Goal: Task Accomplishment & Management: Manage account settings

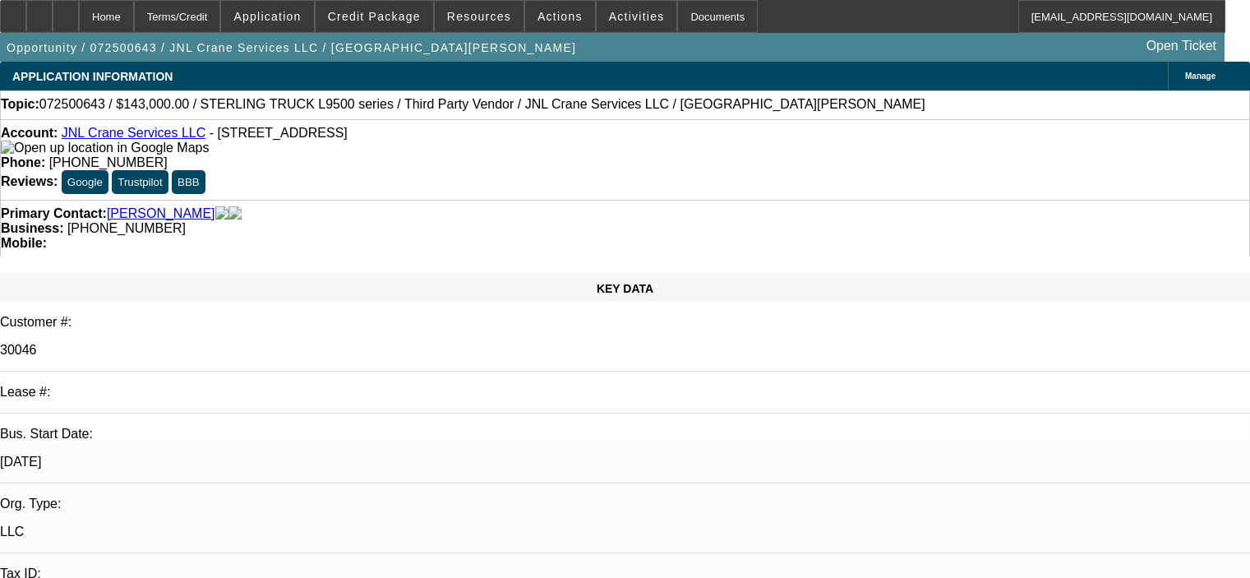
select select "0"
select select "2"
select select "0"
select select "6"
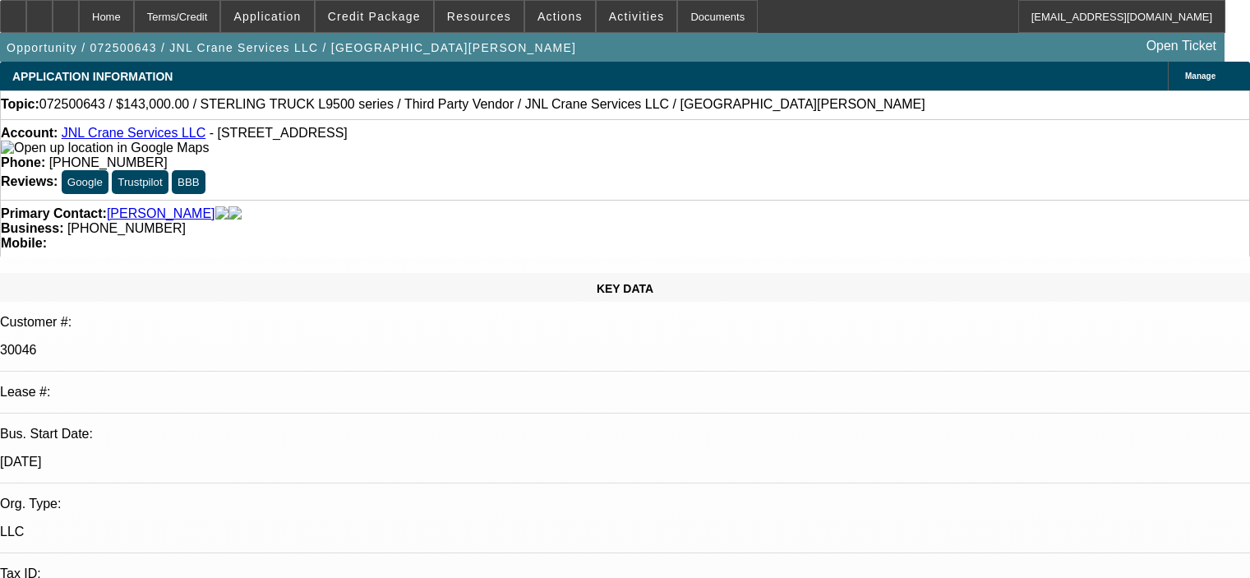
select select "0"
select select "2"
select select "0"
select select "6"
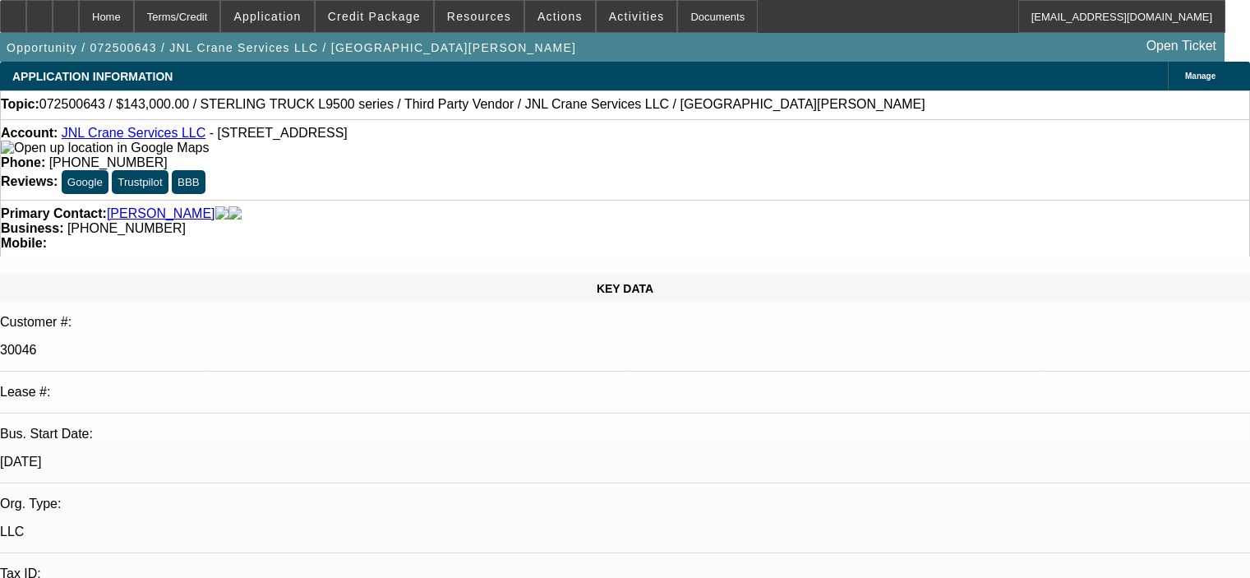
select select "0"
select select "2"
select select "0"
select select "6"
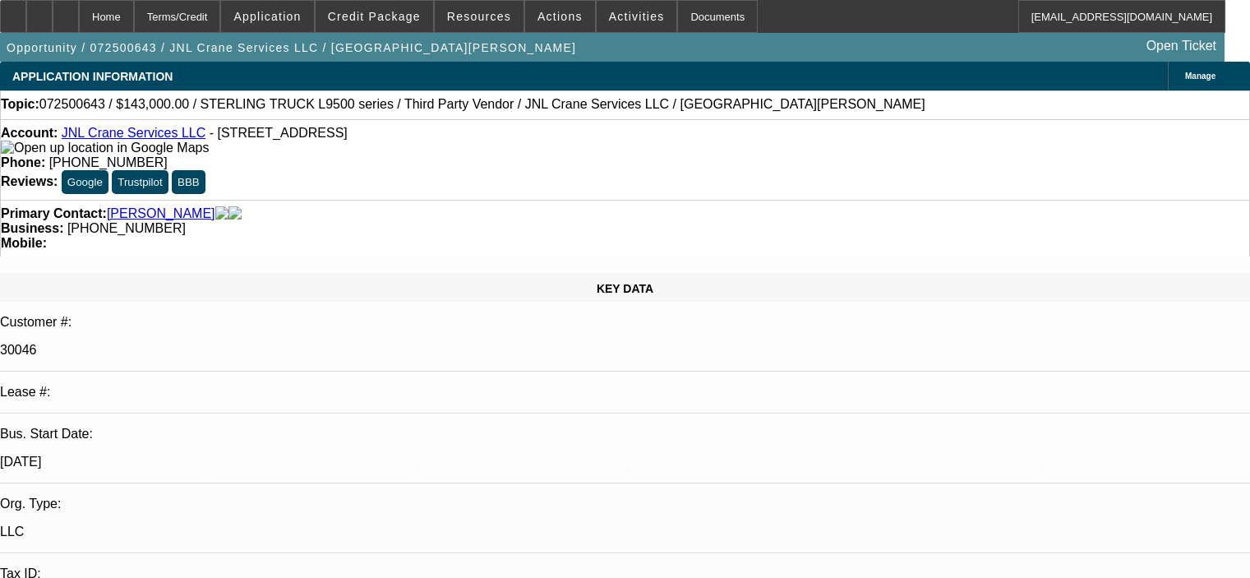
select select "0"
select select "2"
select select "0"
select select "6"
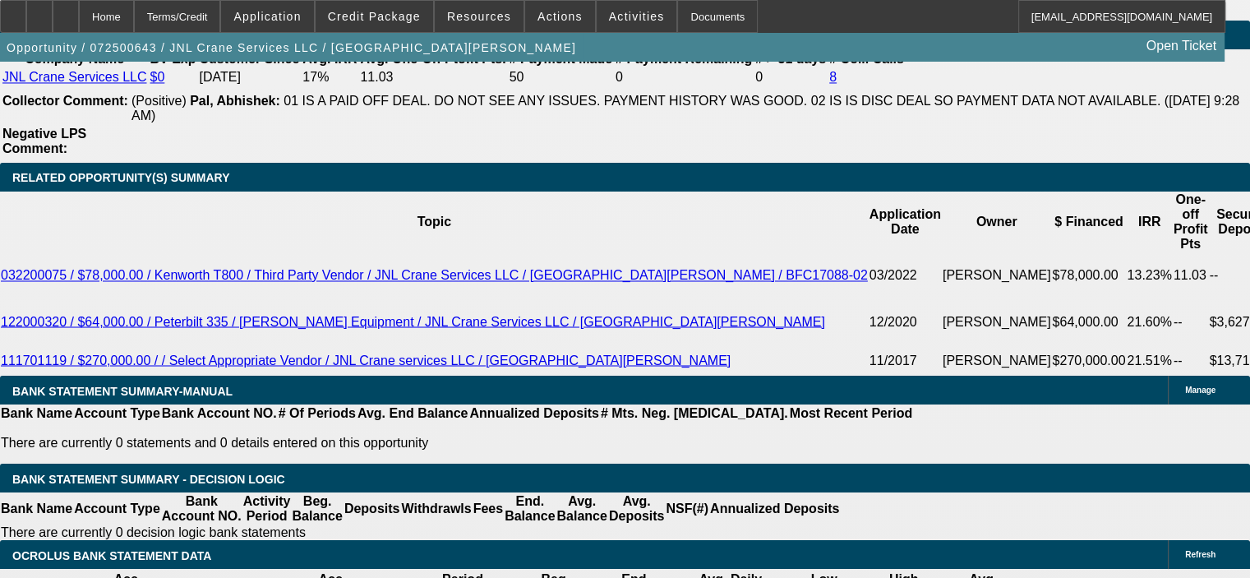
scroll to position [2794, 0]
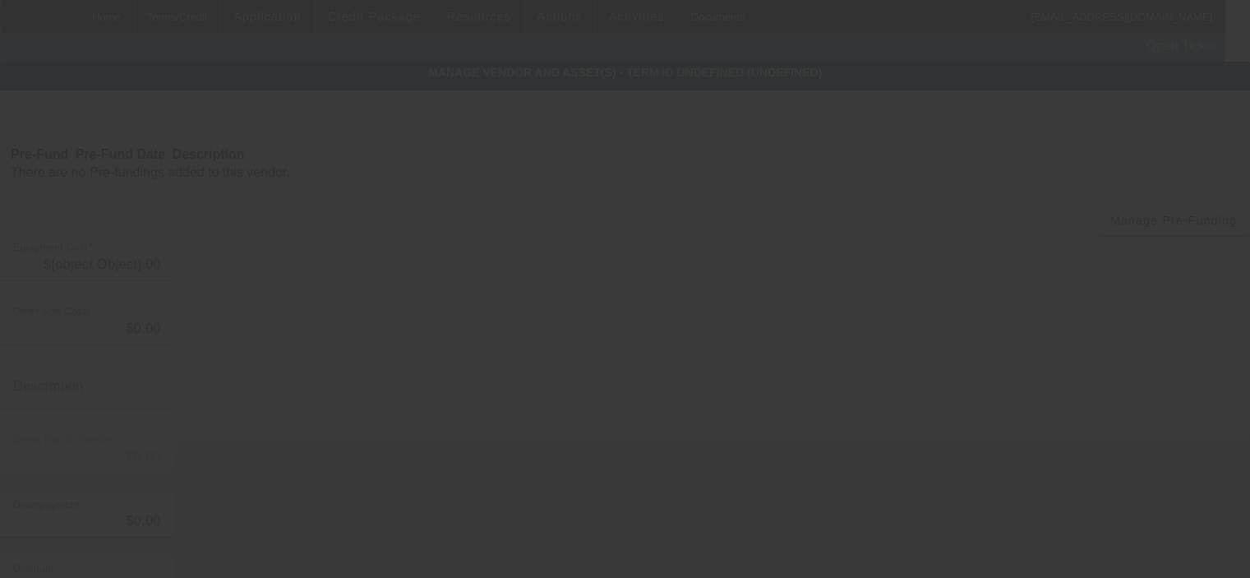
type input "$143,000.00"
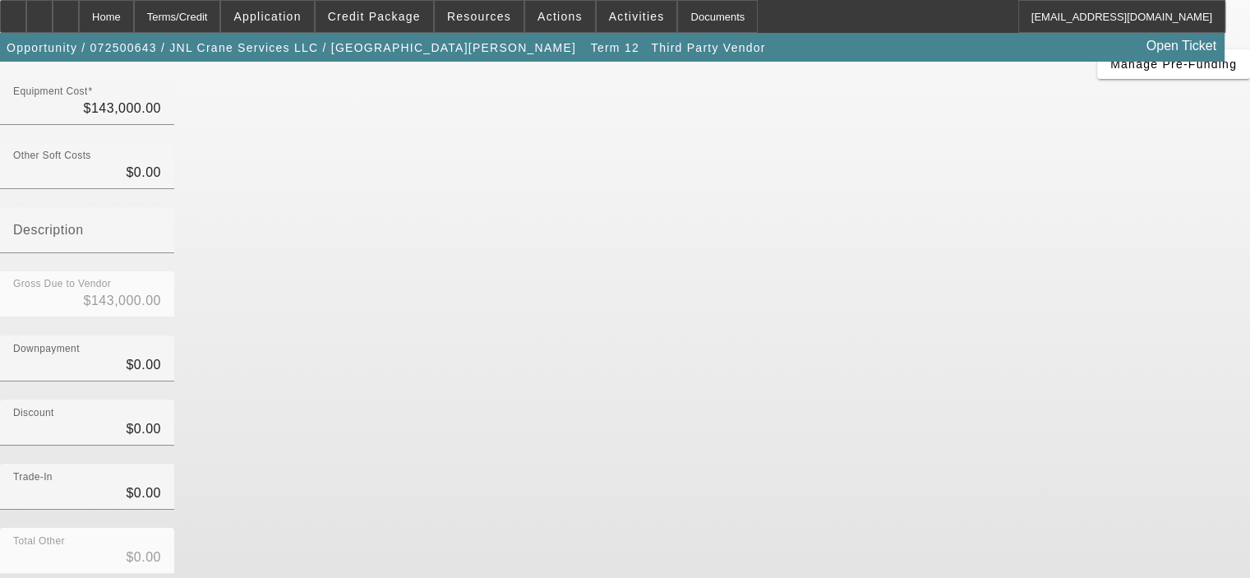
scroll to position [188, 0]
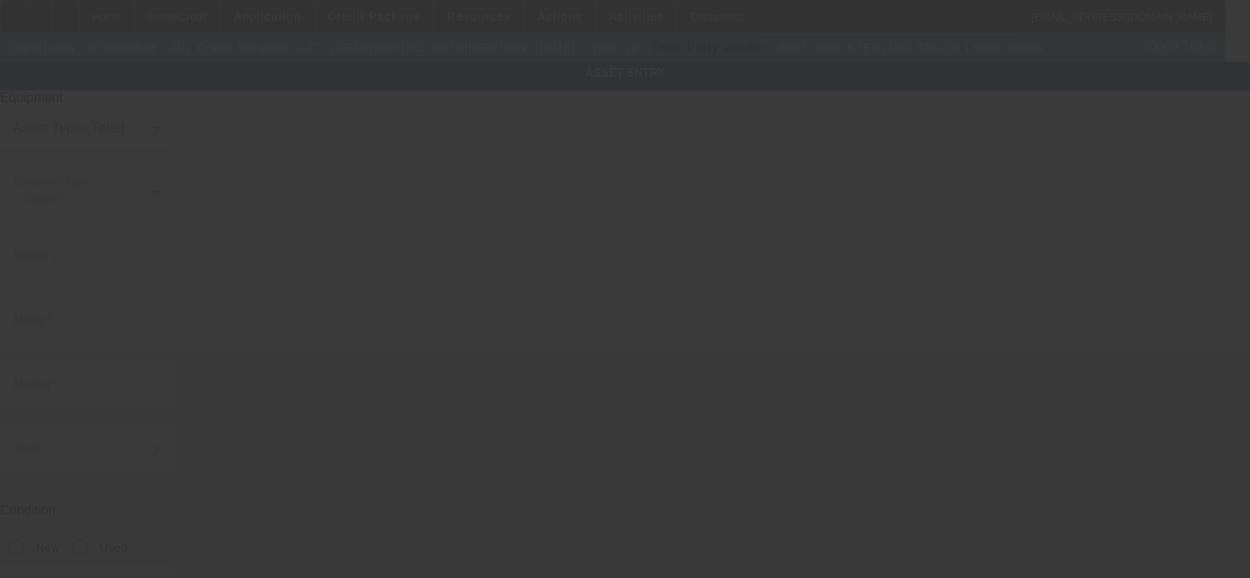
type input "2FZHAZDE67AW67487"
type input "STERLING TRUCK"
type input "L9500 series"
radio input "true"
type textarea "CAT C13 Diesel"
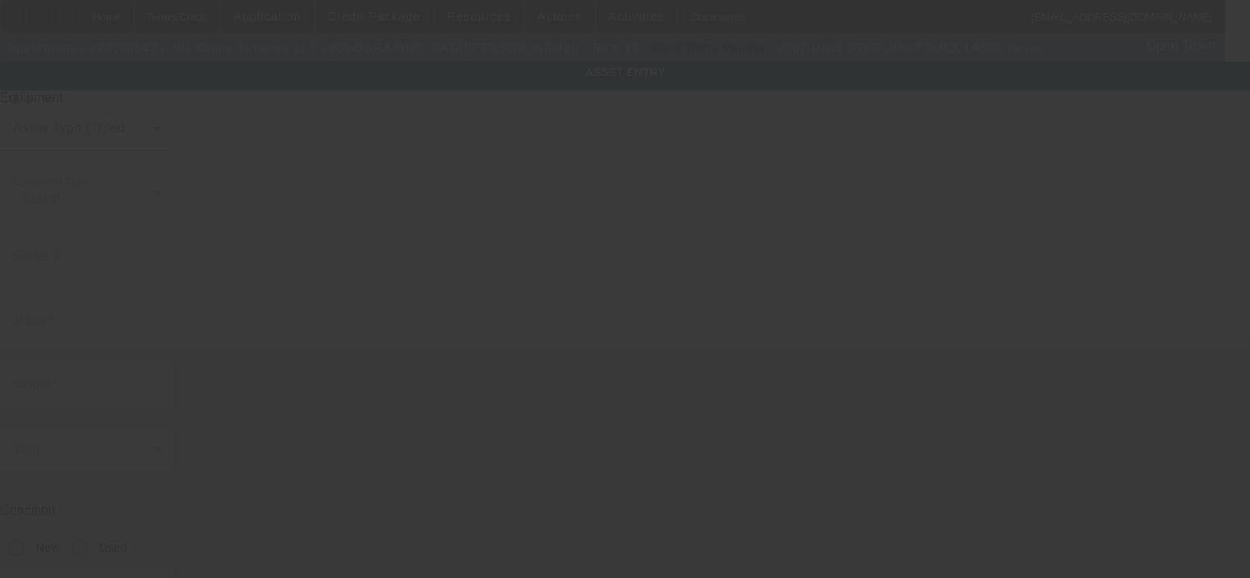
type input "148 Long Leaf Pine Dr"
type input "Conway"
type input "29526"
type input "Horry"
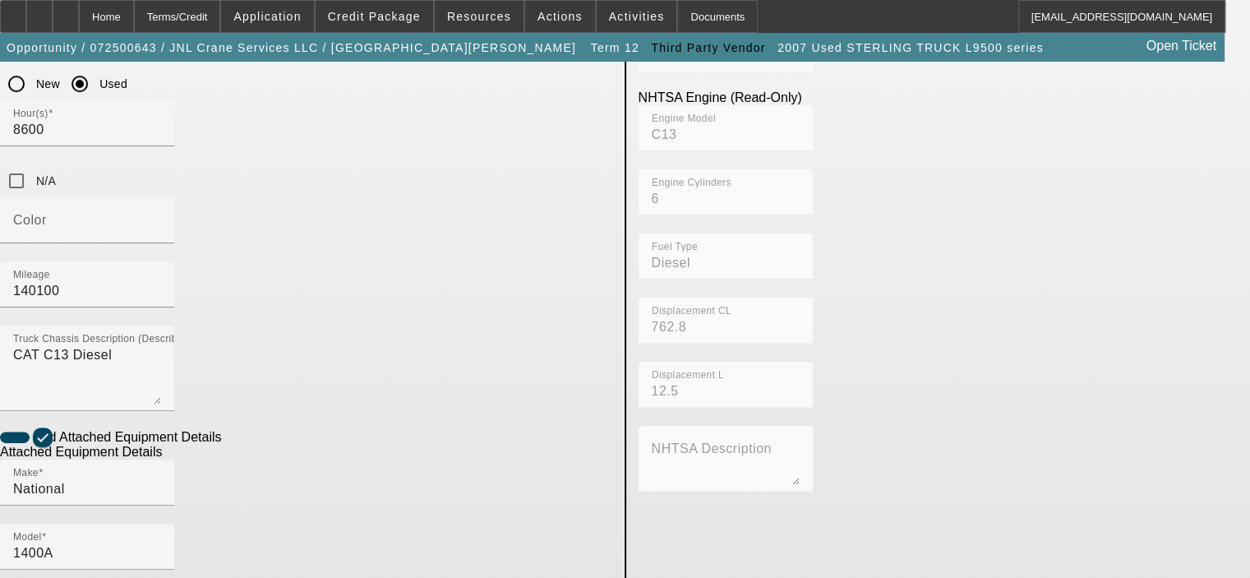
scroll to position [493, 0]
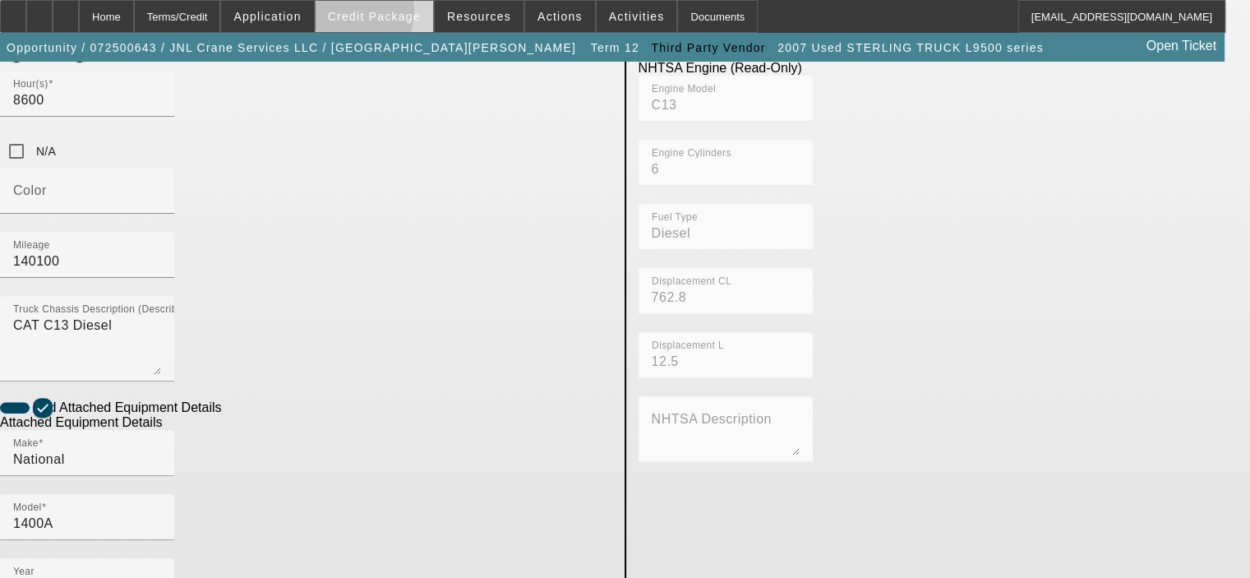
click at [376, 16] on span "Credit Package" at bounding box center [374, 16] width 93 height 13
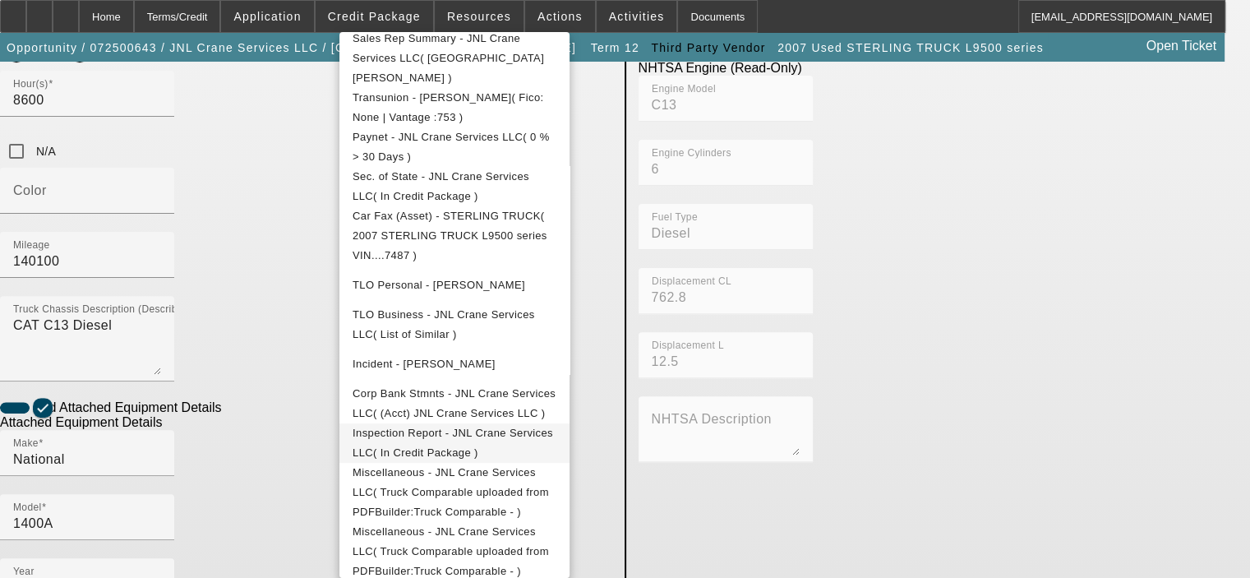
click at [456, 426] on span "Inspection Report - JNL Crane Services LLC( In Credit Package )" at bounding box center [453, 442] width 200 height 32
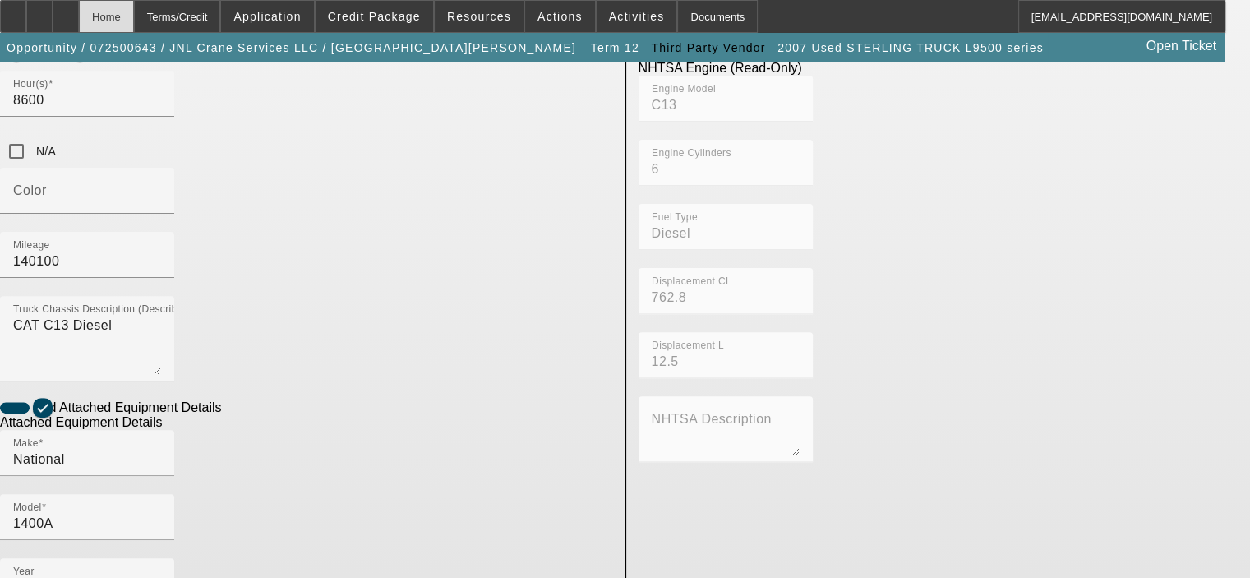
click at [134, 9] on div "Home" at bounding box center [106, 16] width 55 height 33
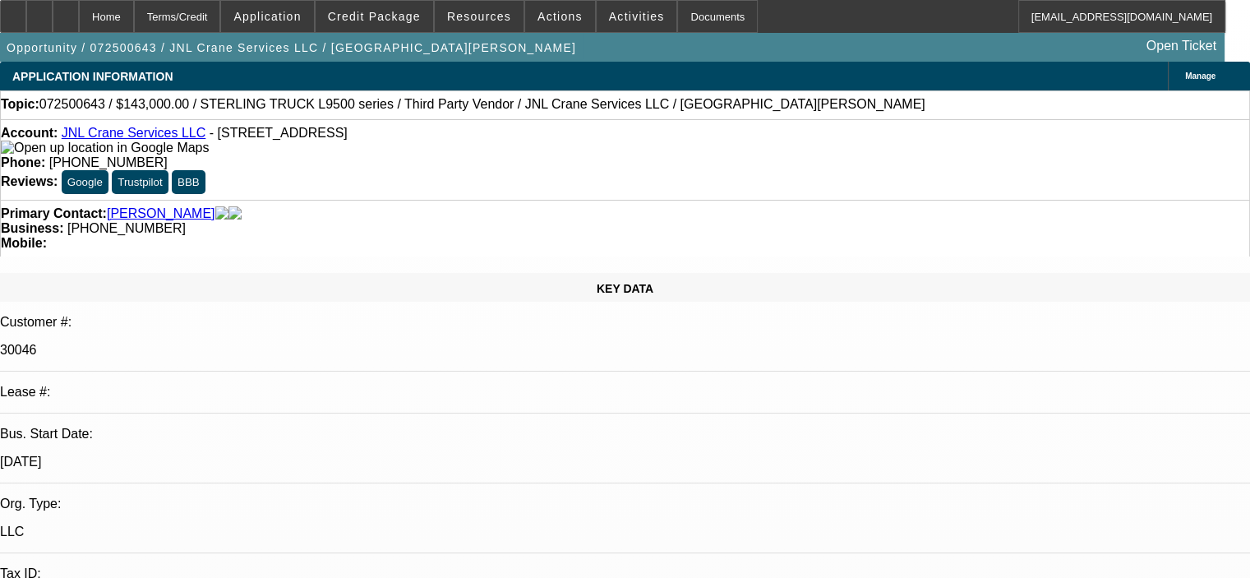
select select "0"
select select "2"
select select "0"
select select "6"
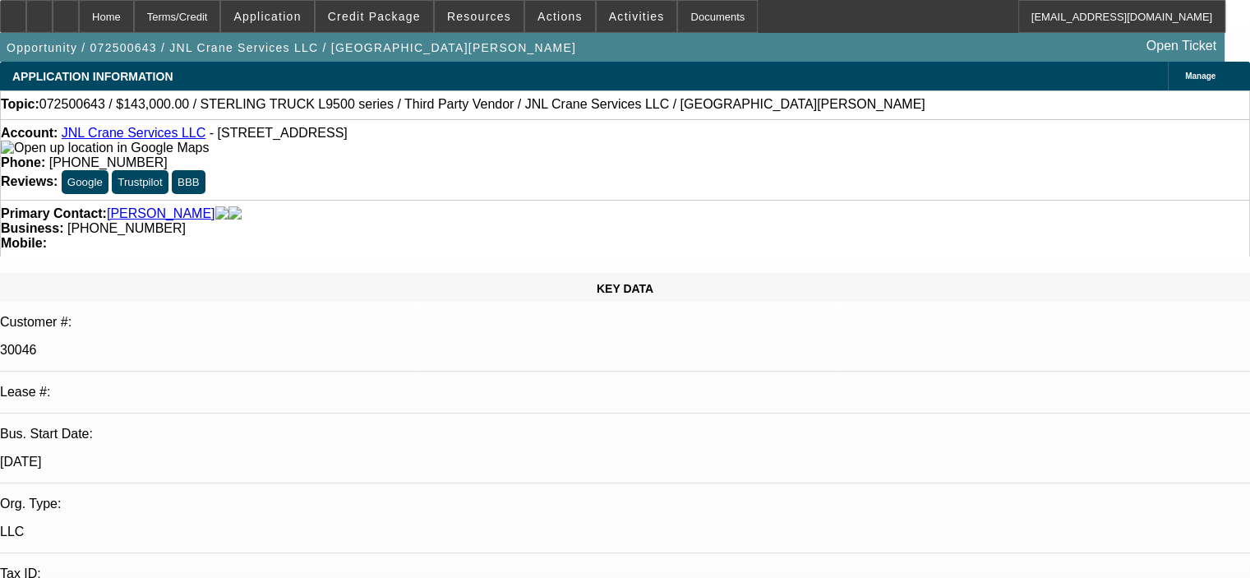
select select "0"
select select "2"
select select "0"
select select "6"
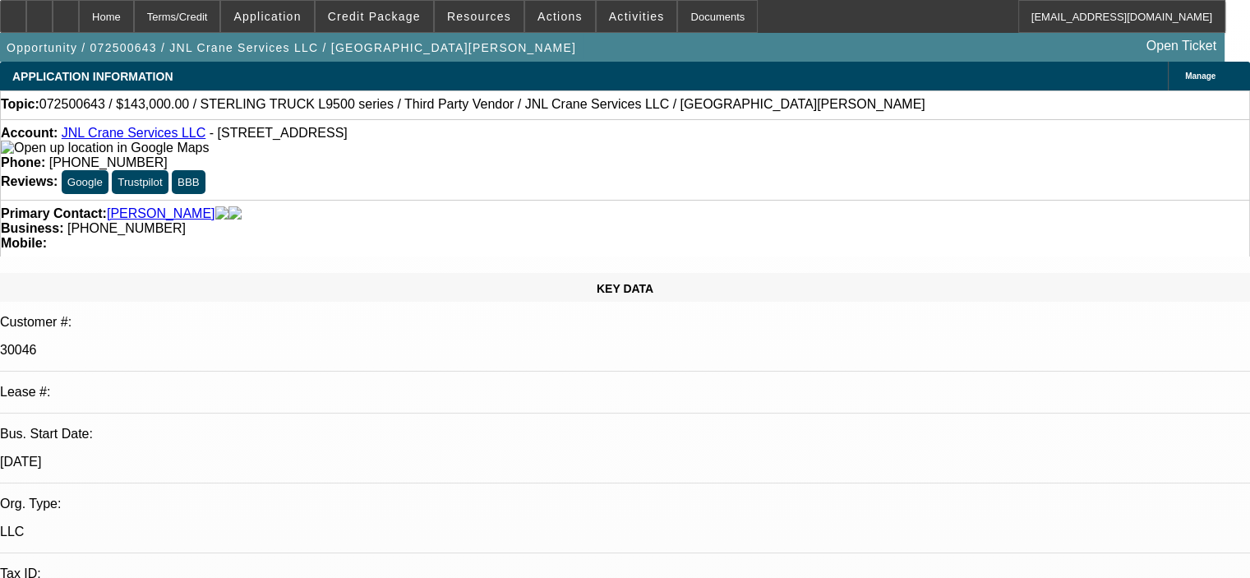
select select "0"
select select "2"
select select "0"
select select "6"
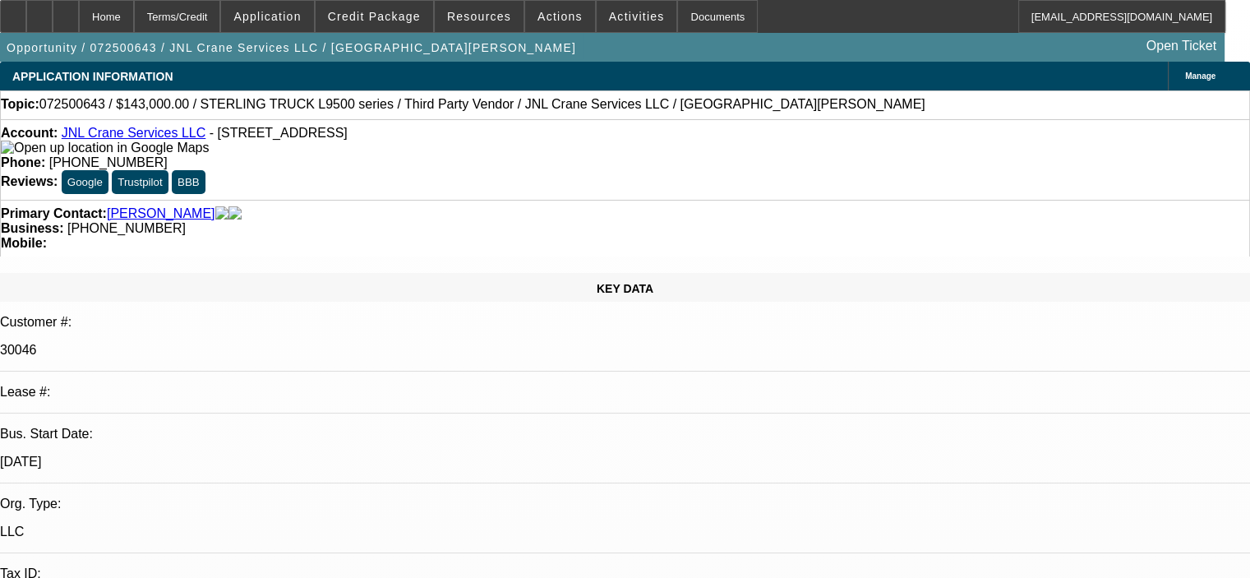
select select "0"
select select "2"
select select "0"
select select "6"
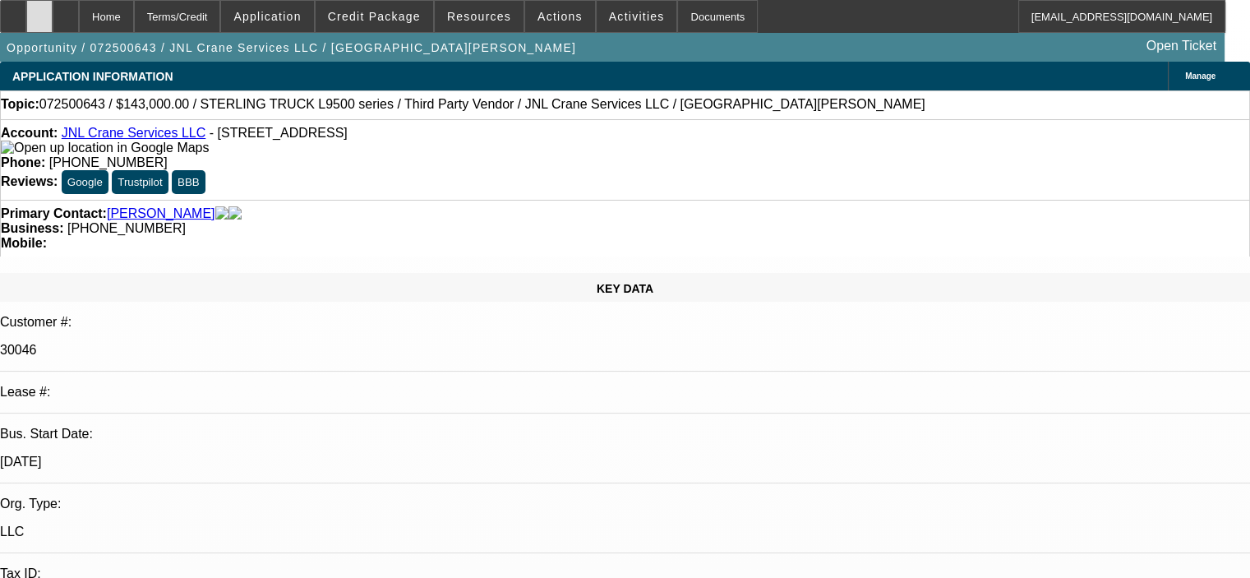
click at [39, 11] on icon at bounding box center [39, 11] width 0 height 0
click at [378, 19] on span "Credit Package" at bounding box center [374, 16] width 93 height 13
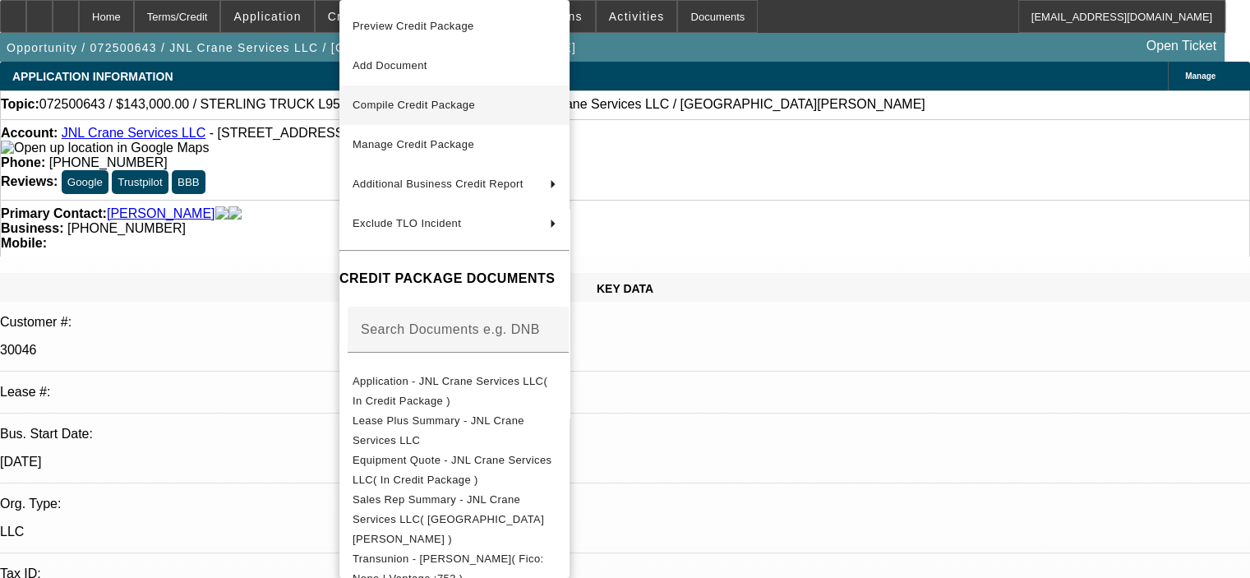
click at [411, 94] on button "Compile Credit Package" at bounding box center [454, 104] width 230 height 39
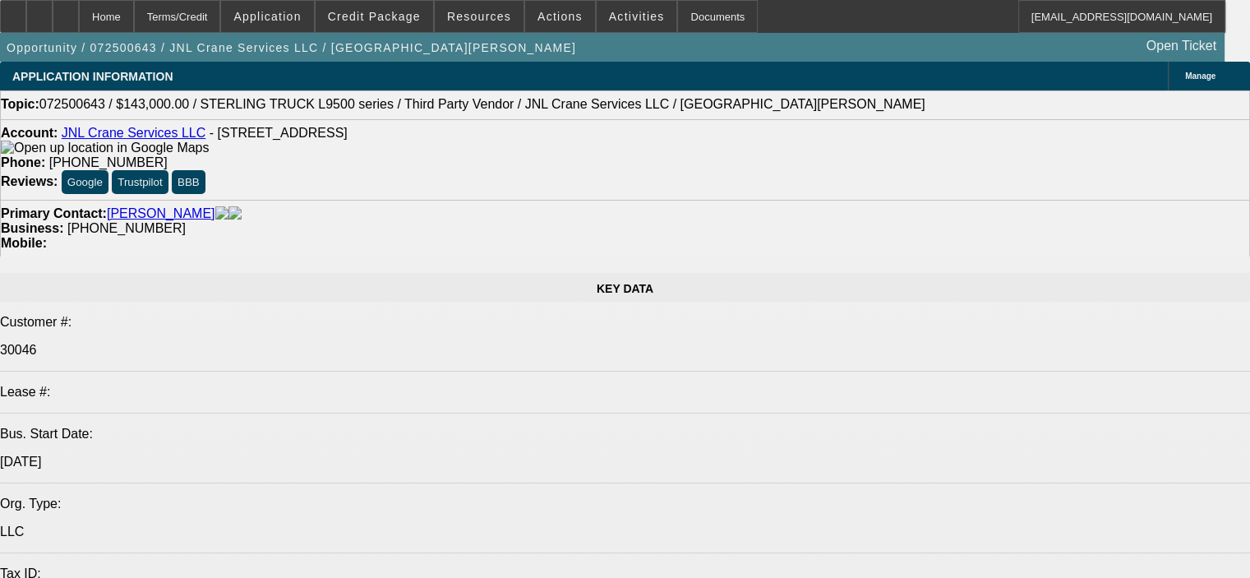
select select "0"
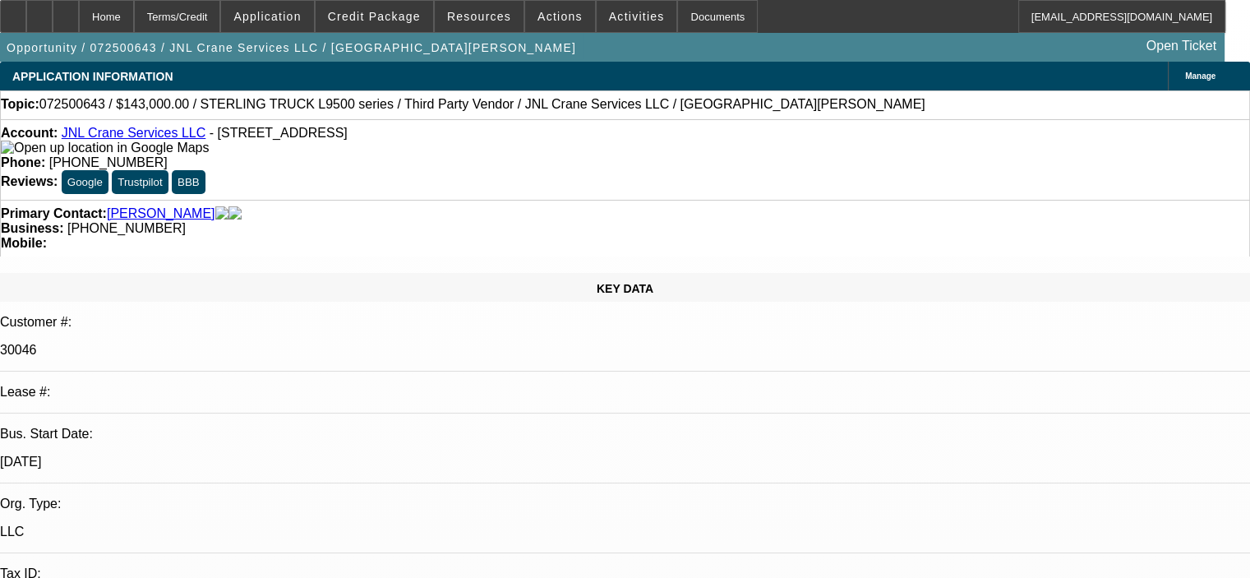
select select "2"
select select "0"
select select "6"
select select "0"
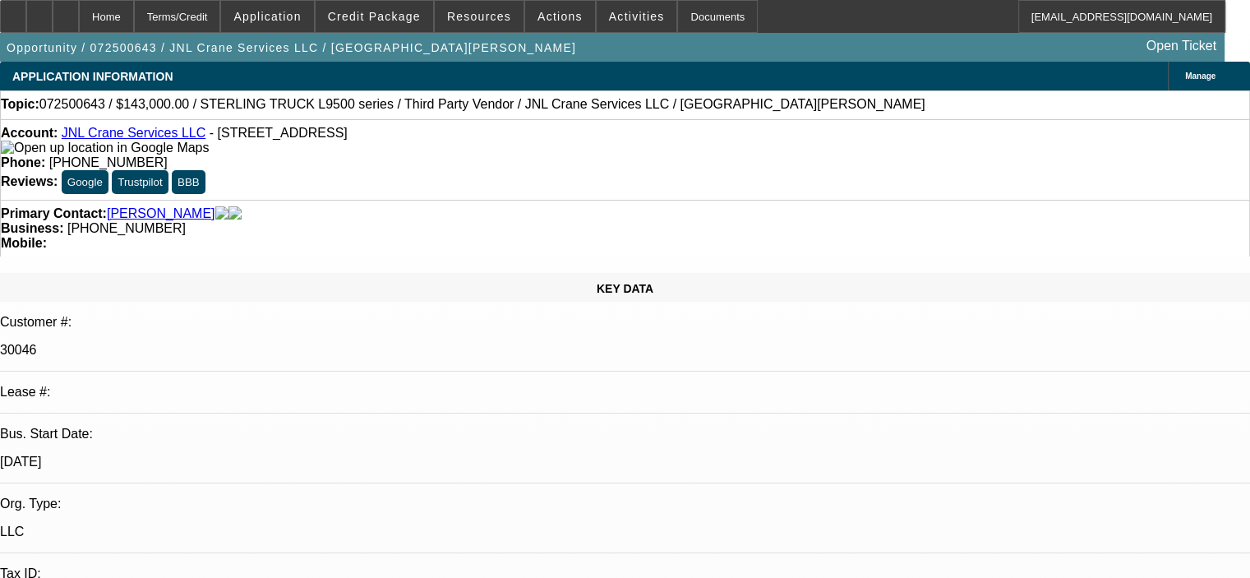
select select "2"
select select "0"
select select "6"
select select "0"
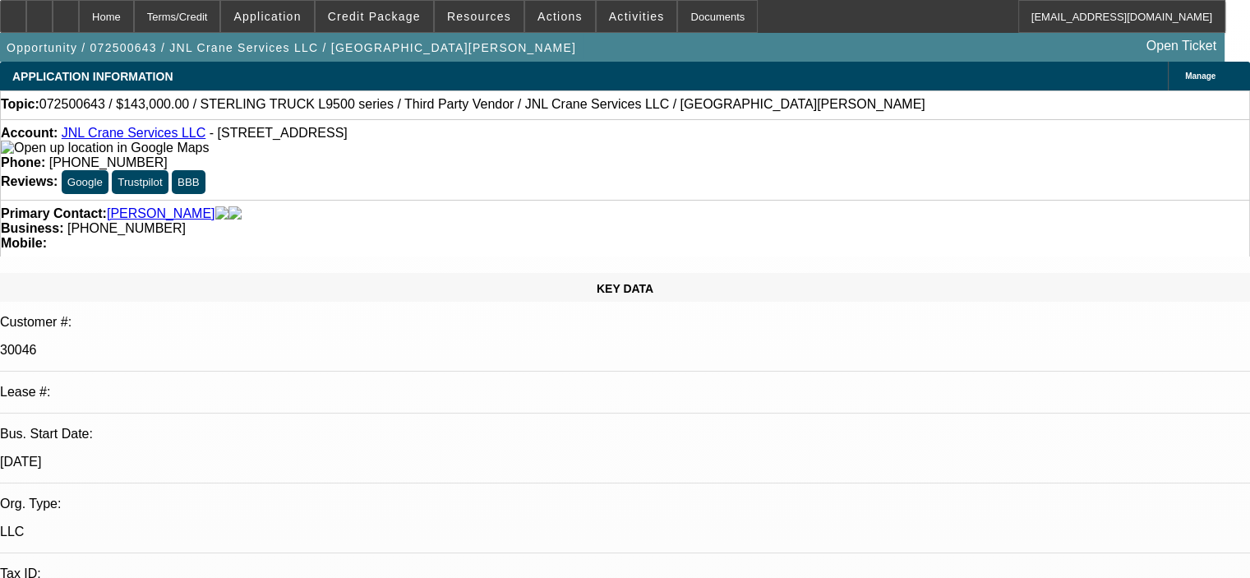
select select "2"
select select "0"
select select "6"
select select "0"
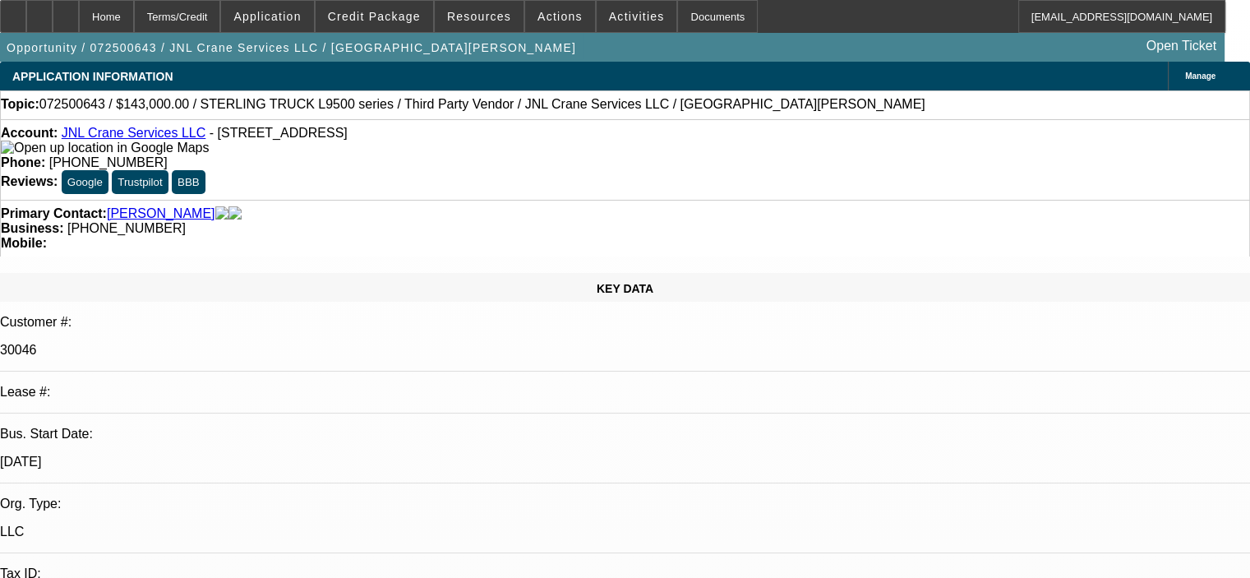
select select "2"
select select "0"
select select "6"
click at [394, 17] on span "Credit Package" at bounding box center [374, 16] width 93 height 13
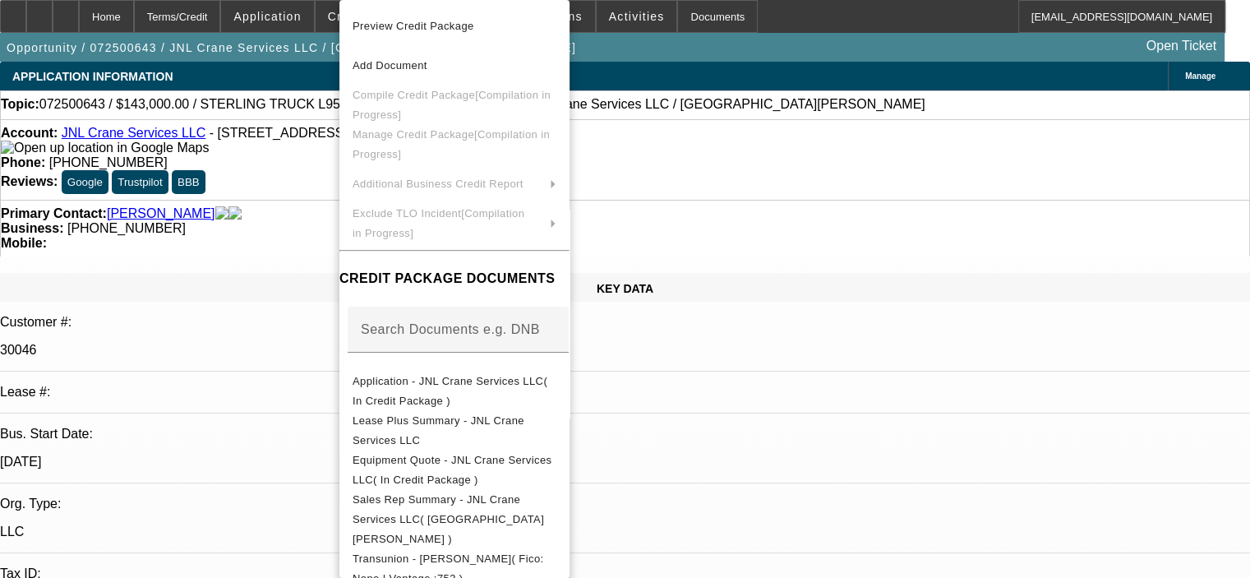
click at [243, 151] on div at bounding box center [625, 289] width 1250 height 578
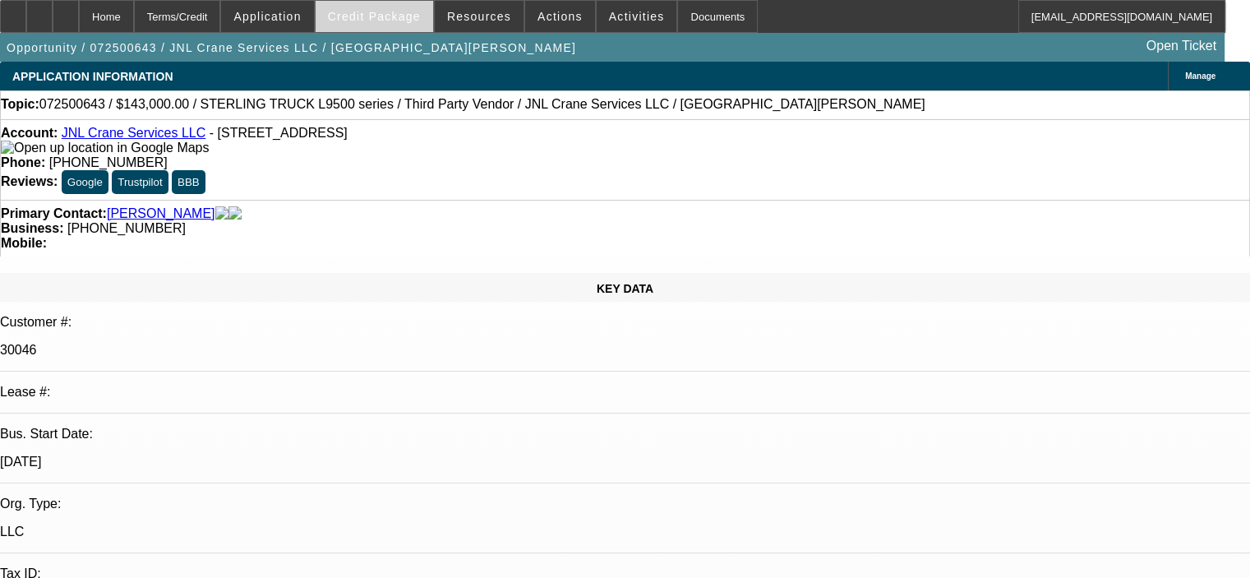
click at [396, 17] on span "Credit Package" at bounding box center [374, 16] width 93 height 13
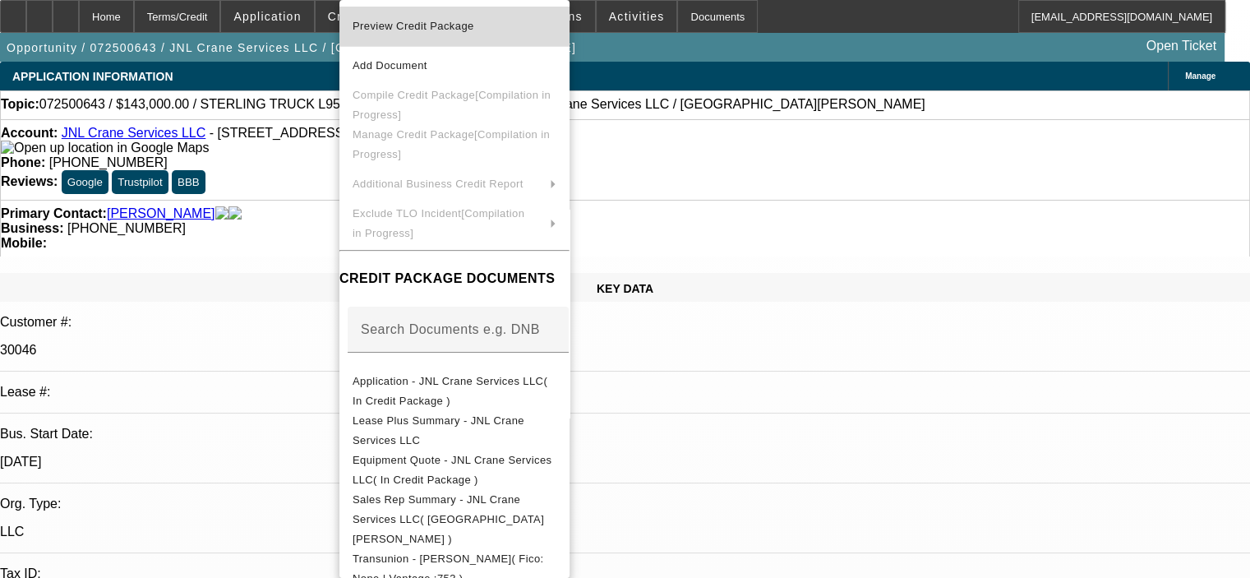
click at [403, 29] on span "Preview Credit Package" at bounding box center [414, 26] width 122 height 12
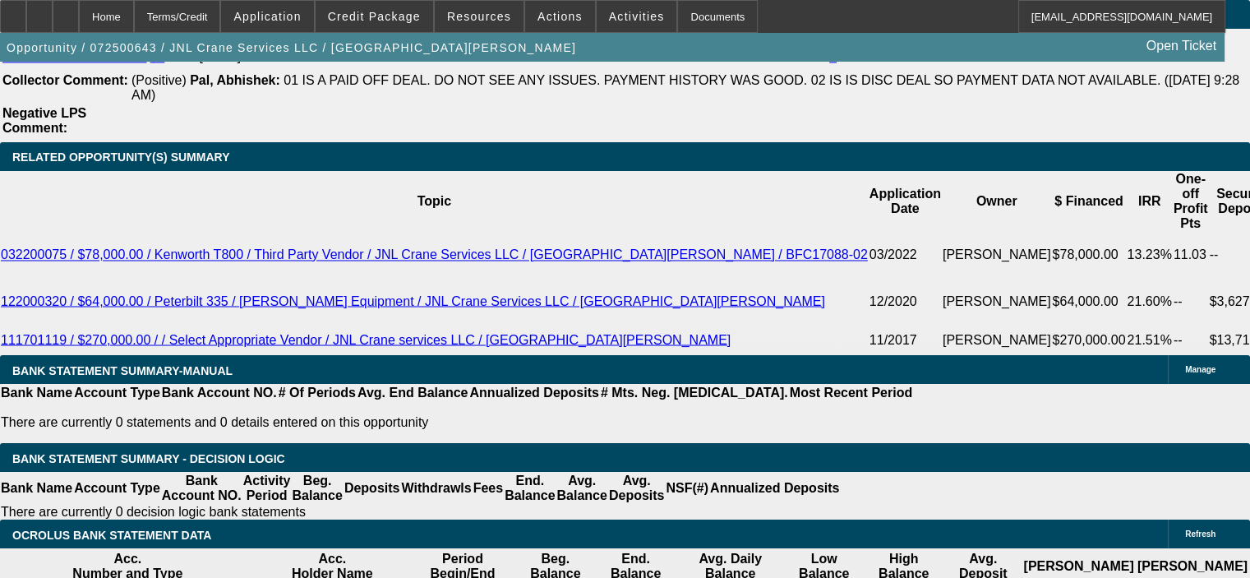
scroll to position [2630, 0]
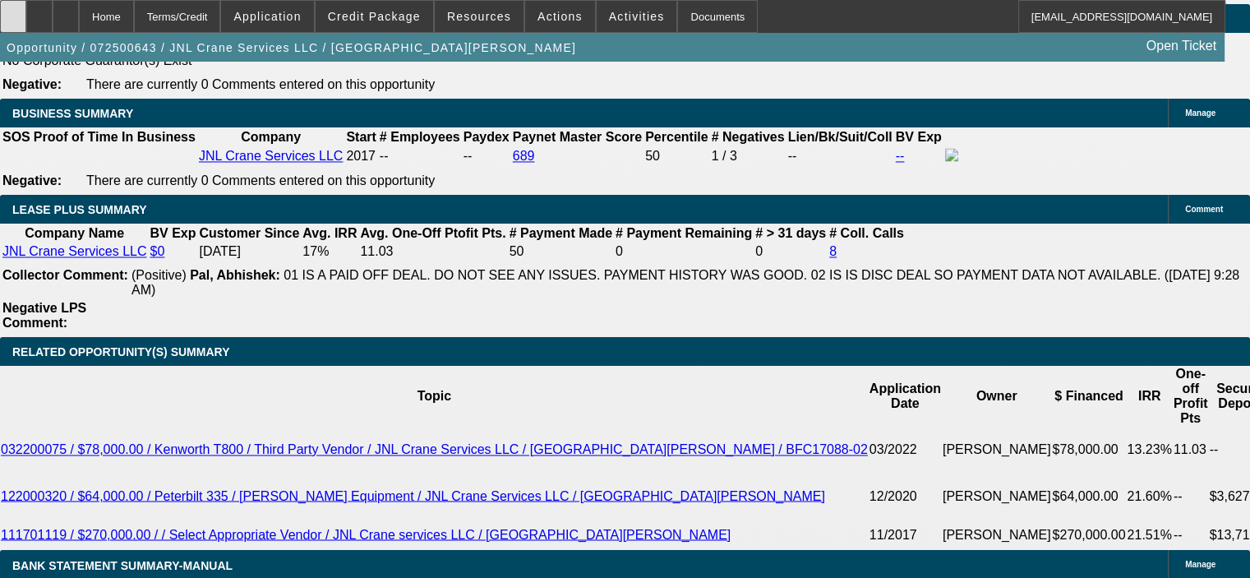
click at [13, 11] on icon at bounding box center [13, 11] width 0 height 0
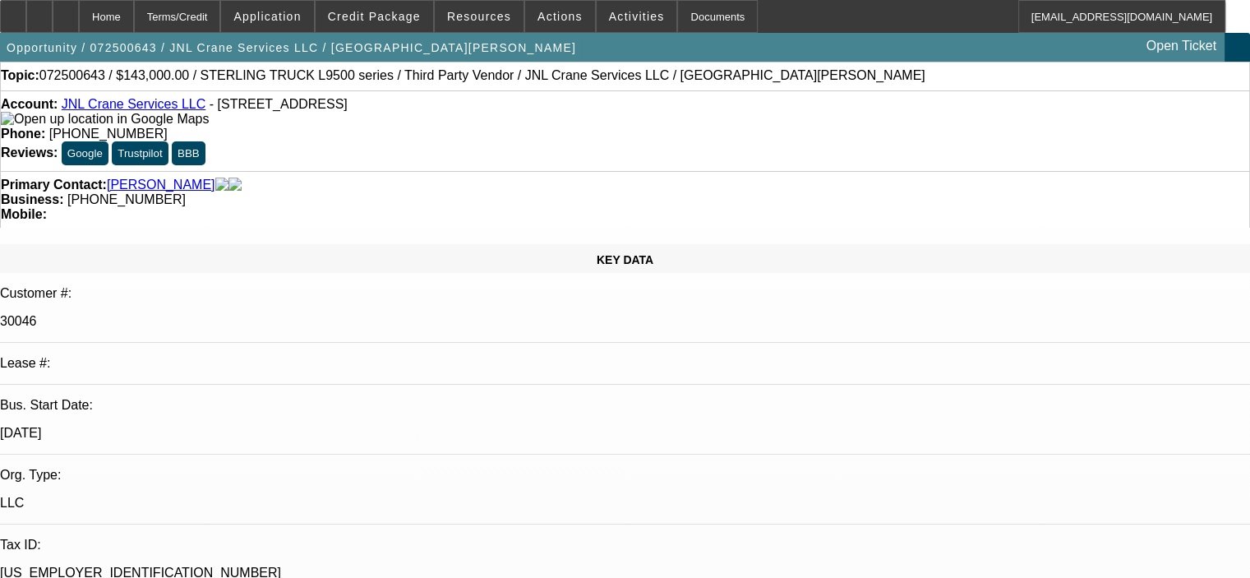
scroll to position [0, 0]
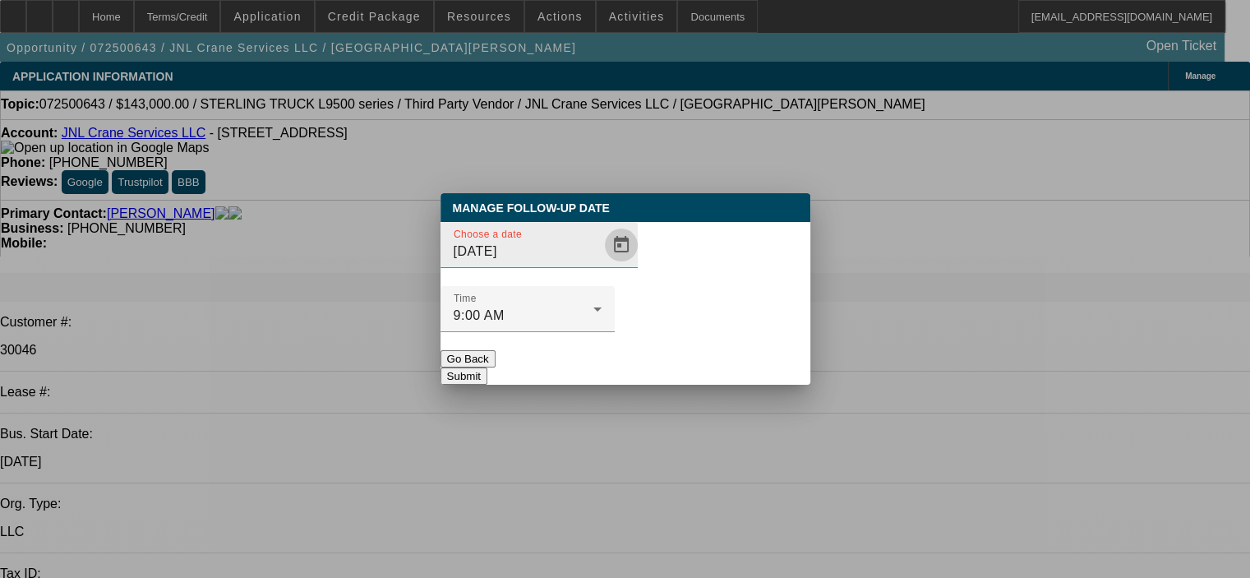
click at [601, 265] on span "Open calendar" at bounding box center [620, 244] width 39 height 39
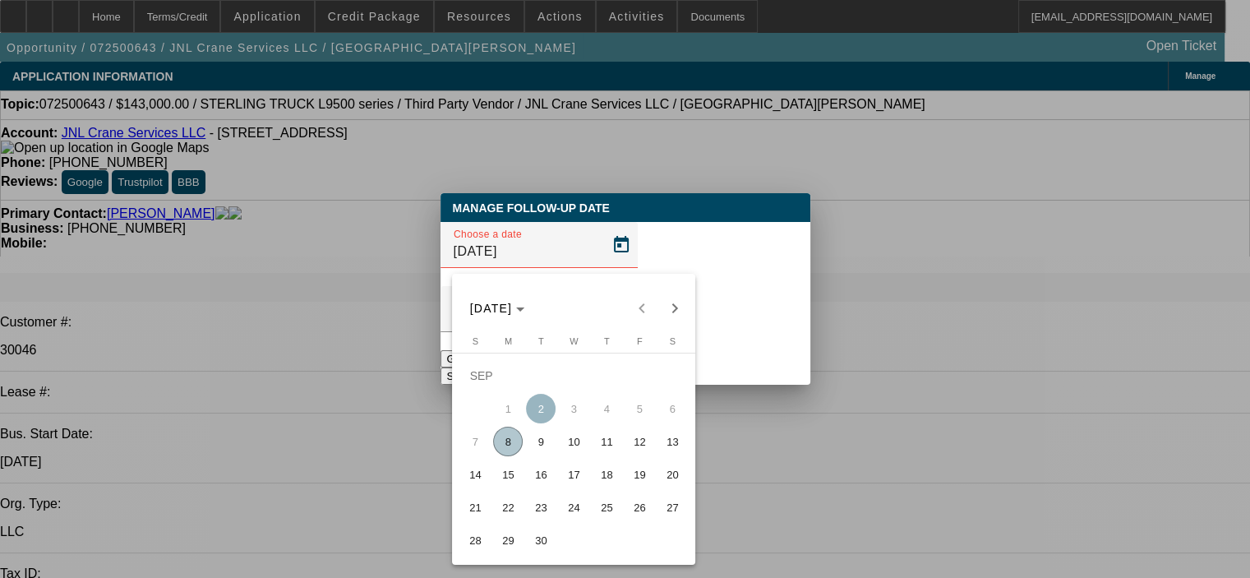
click at [509, 475] on span "15" at bounding box center [508, 474] width 30 height 30
type input "9/15/2025"
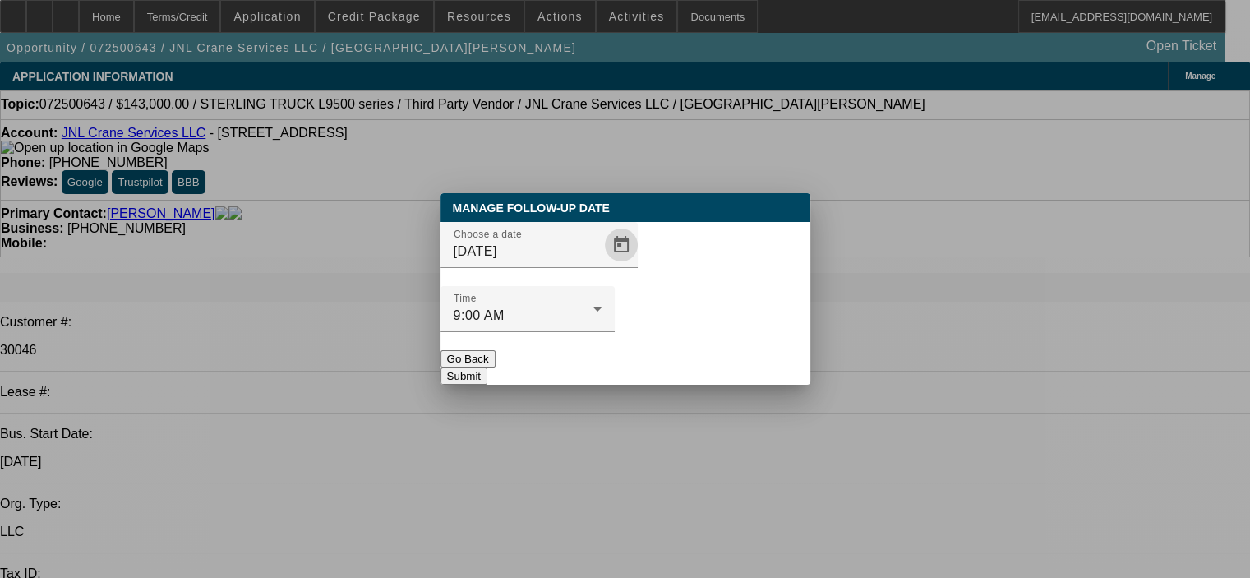
click at [487, 367] on button "Submit" at bounding box center [463, 375] width 47 height 17
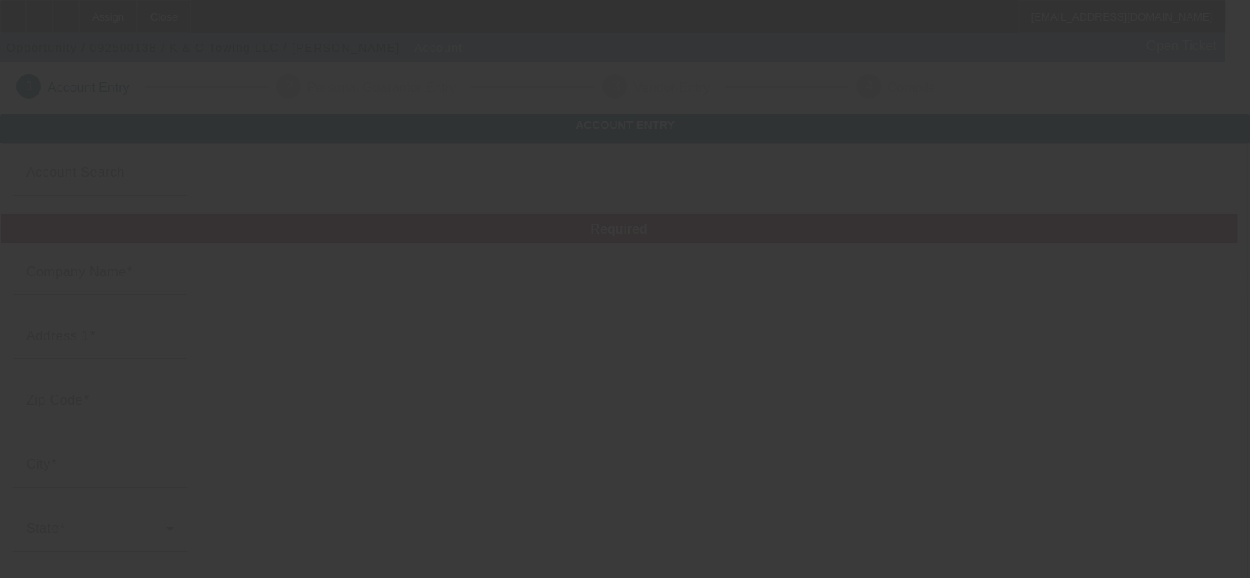
type input "K & C Towing LLC"
type input "7025 Old Trail Rd"
type input "46809"
type input "Fort Wayne"
type input "(260) 600-8857"
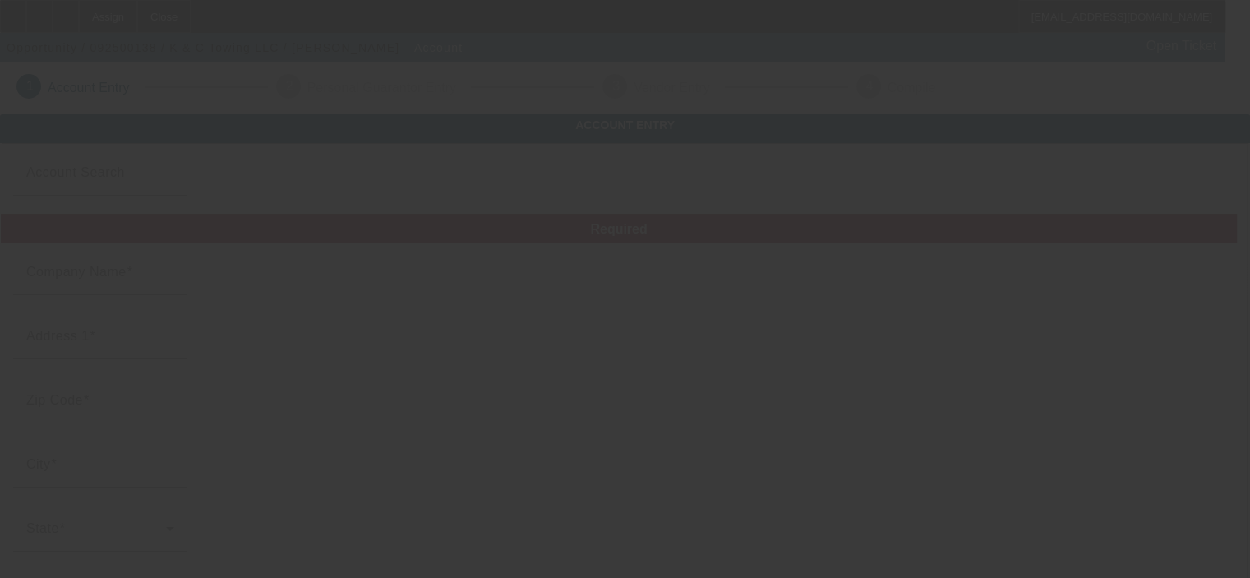
type input "Unit 9263"
type input "kctowingllc@icloud.com"
type input "Allen"
type input "85-3199924"
type input "Towing and Transporting"
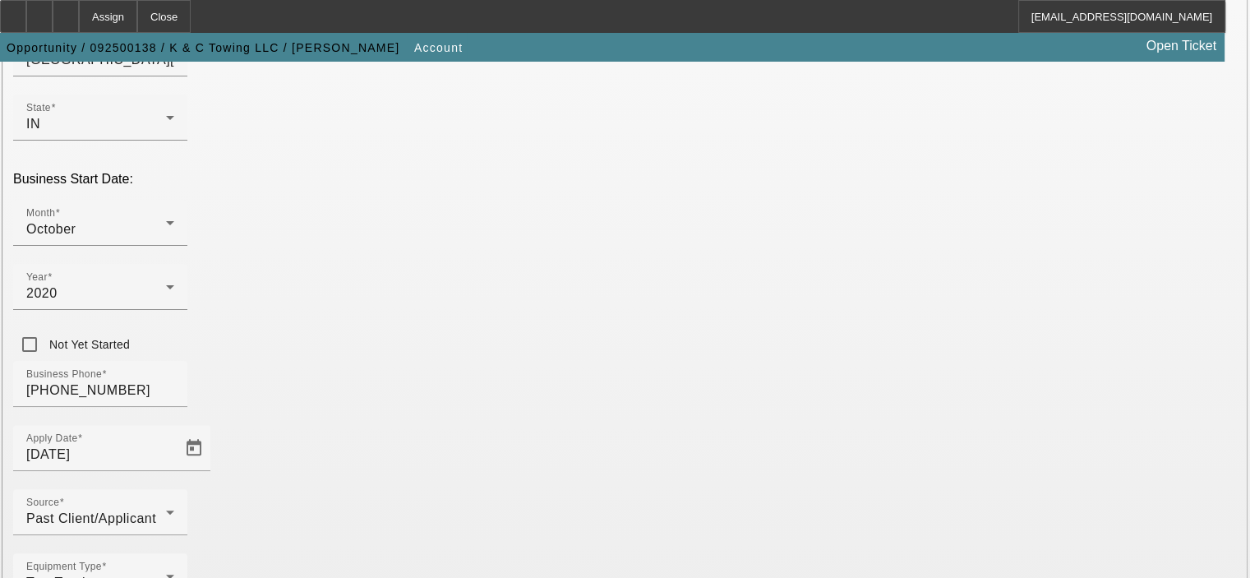
scroll to position [454, 0]
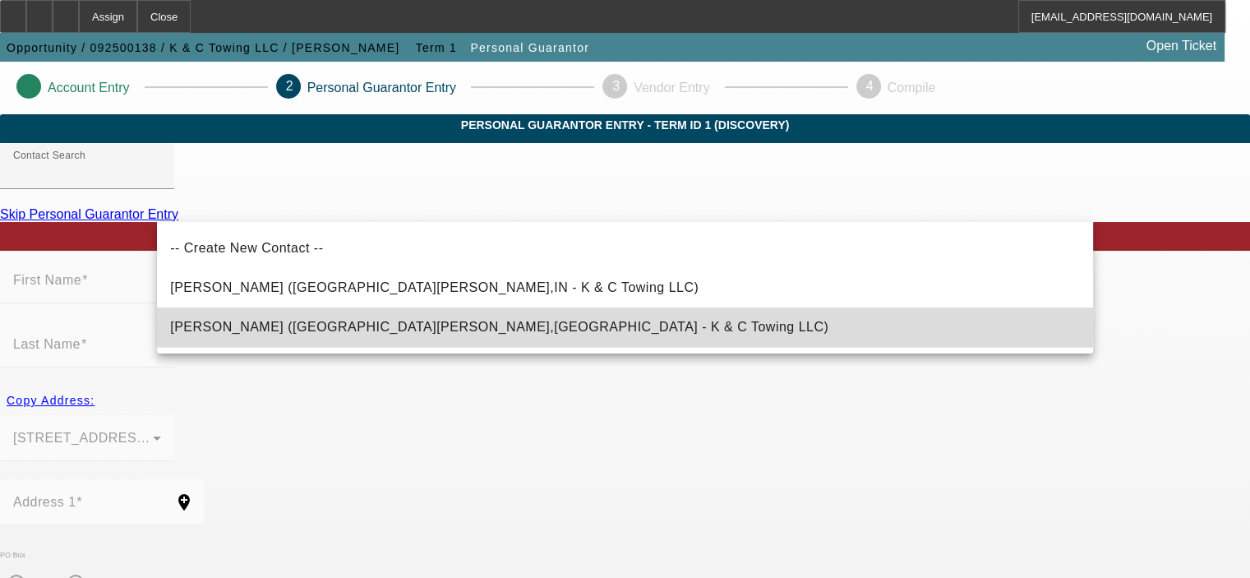
click at [309, 328] on span "Dubose, Damian (Fort Wayne,IN - K & C Towing LLC)" at bounding box center [499, 327] width 658 height 14
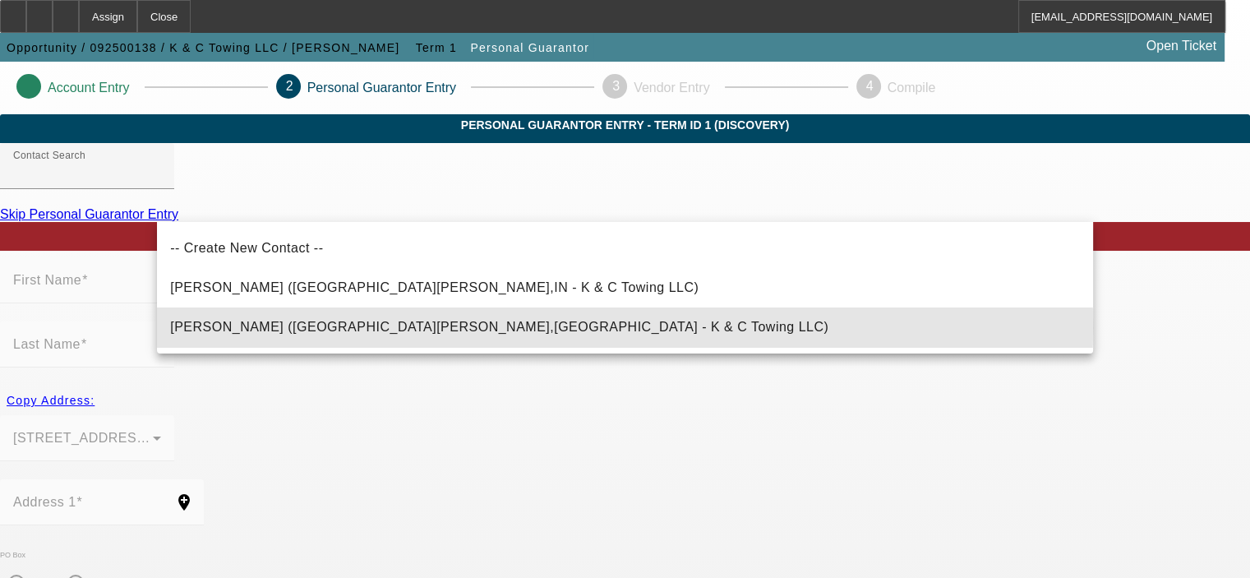
type input "Dubose, Damian (Fort Wayne,IN - K & C Towing LLC)"
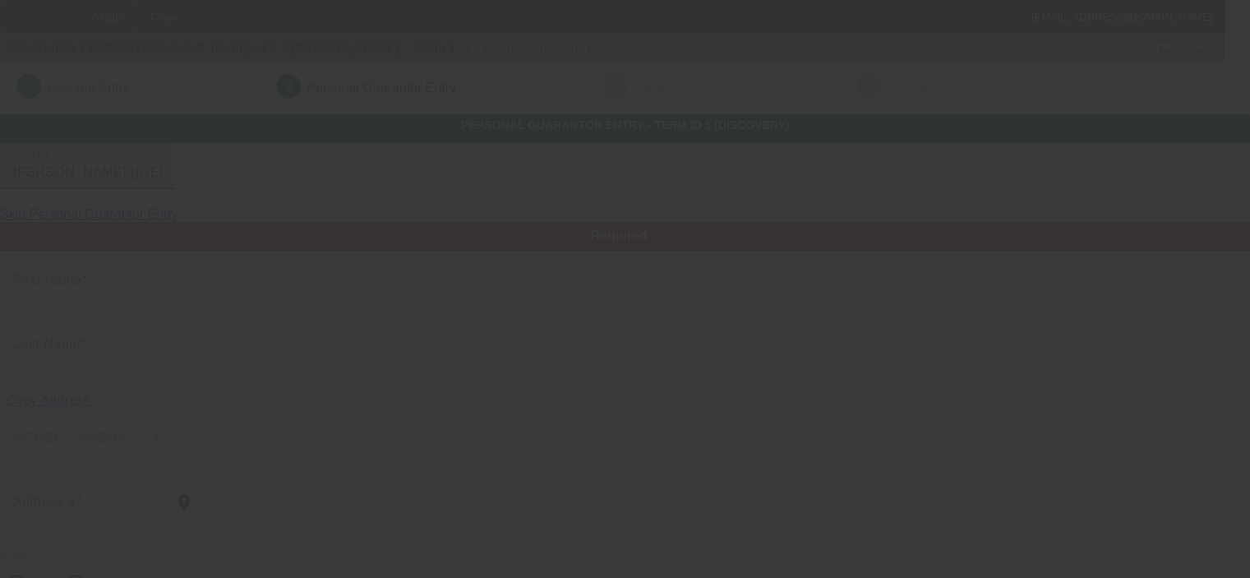
type input "Damian"
type input "Dubose"
type input "1606 Saint Louis Ave"
radio input "true"
type input "46819"
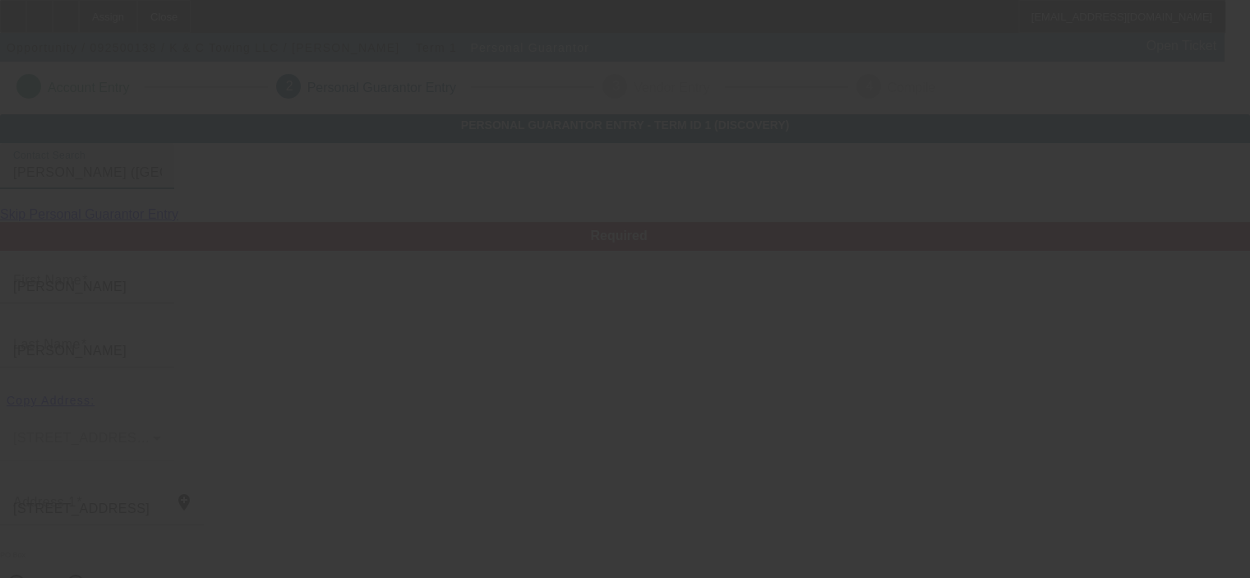
type input "Fort Wayne"
type input "(260) 600-8857"
type input "50"
type input "306-80-0672"
type input "kctowingllc@icloud.com"
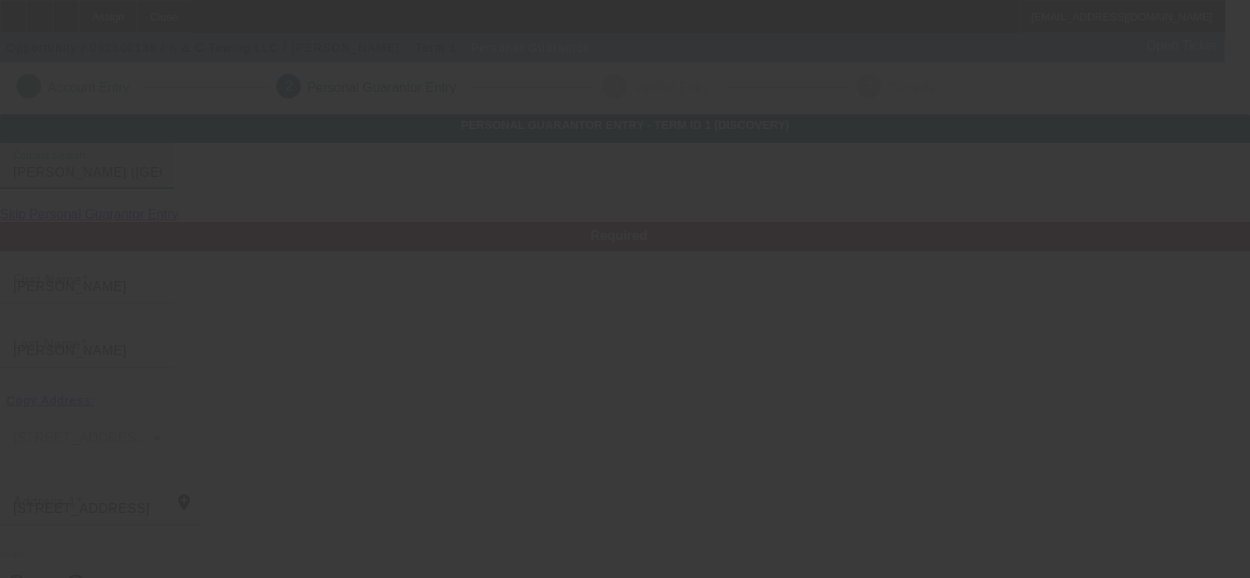
type input "$72,000.00"
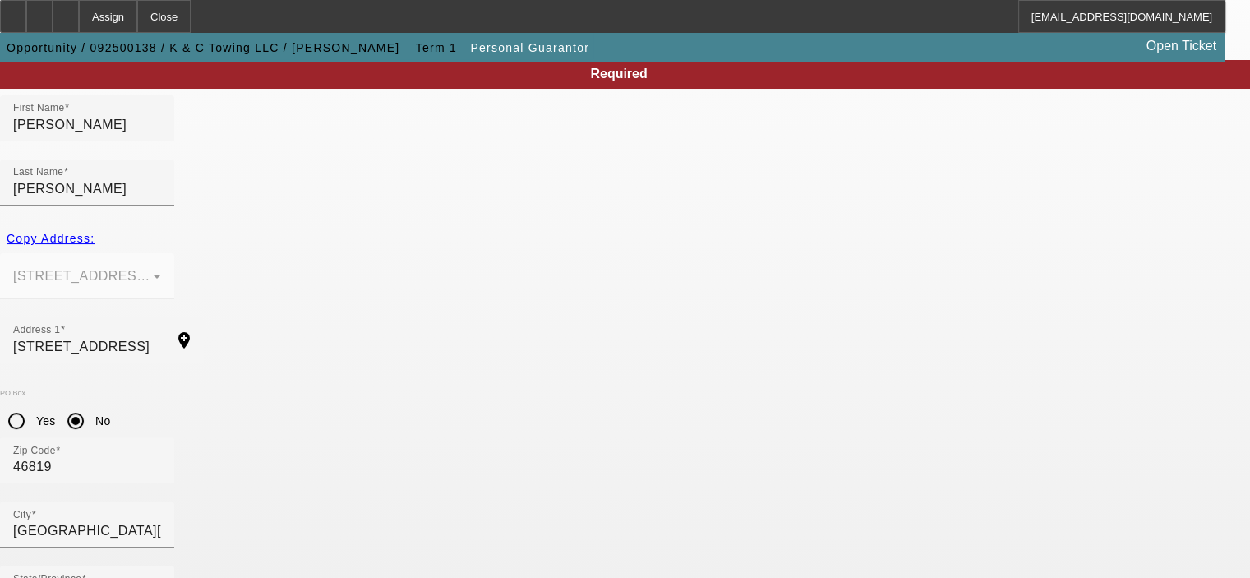
scroll to position [221, 0]
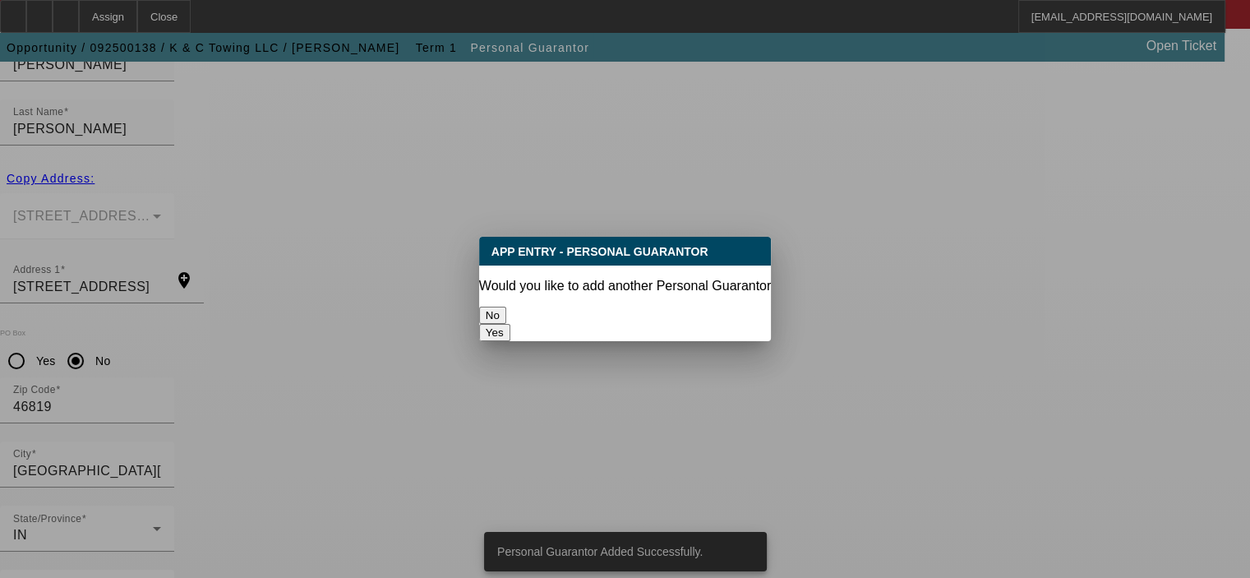
scroll to position [0, 0]
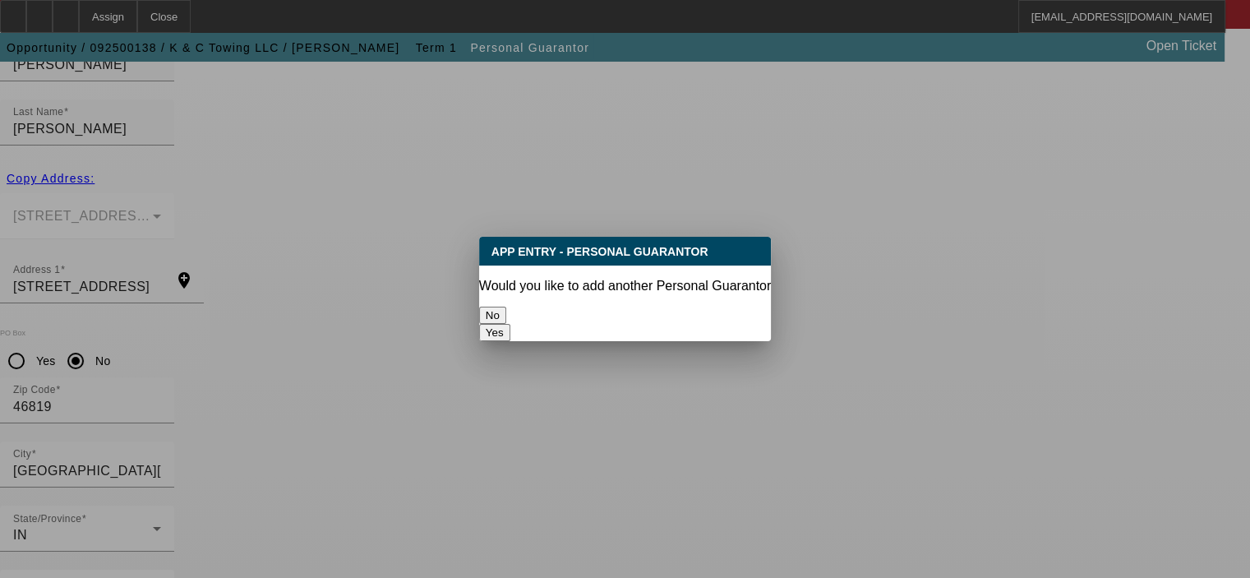
click at [506, 312] on button "No" at bounding box center [492, 315] width 27 height 17
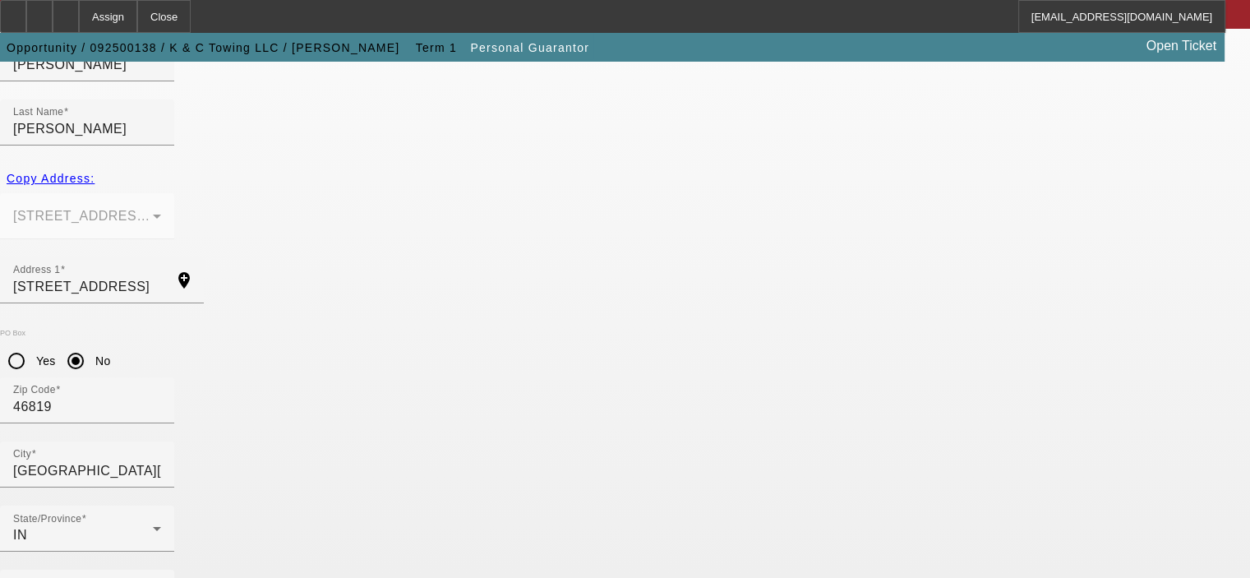
scroll to position [221, 0]
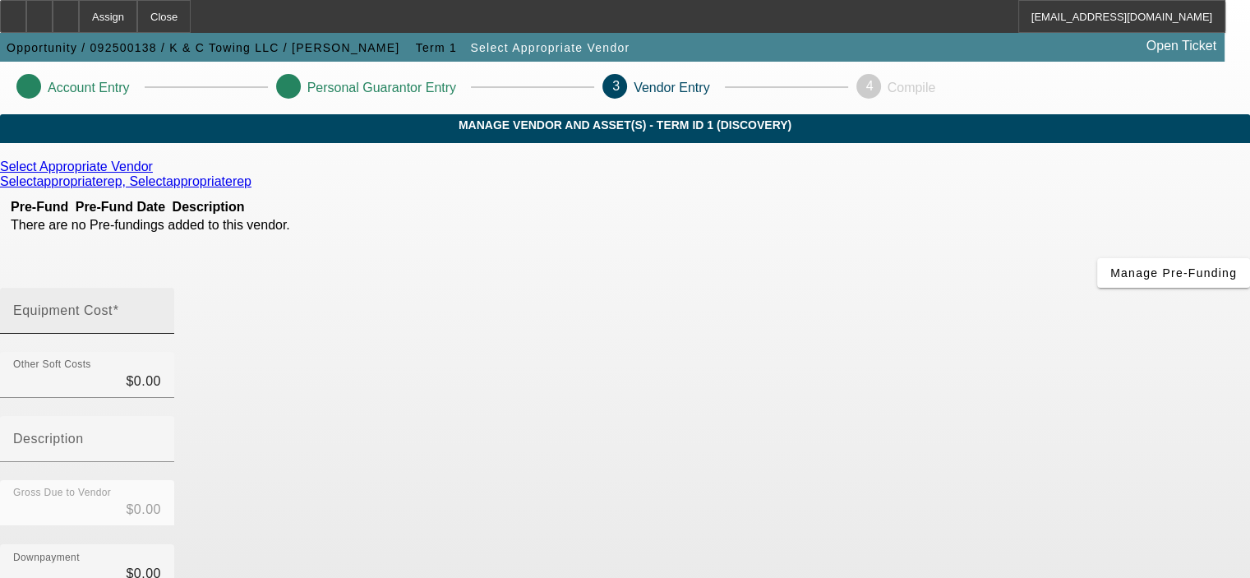
click at [161, 307] on input "Equipment Cost" at bounding box center [87, 317] width 148 height 20
type input "1"
type input "$1.00"
type input "12"
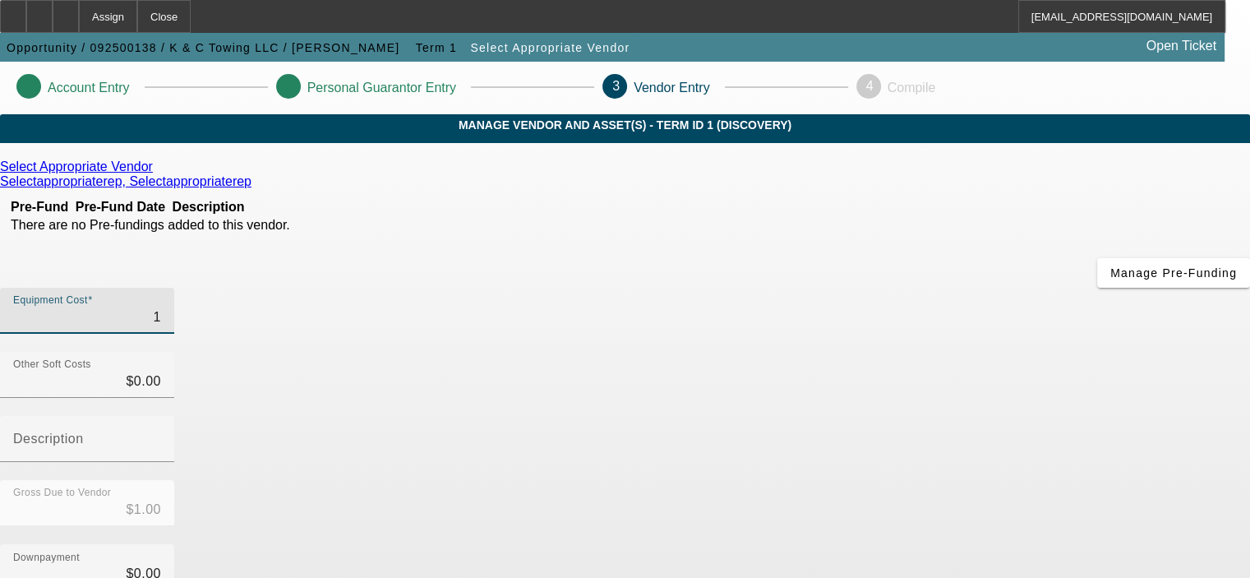
type input "$12.00"
type input "120"
type input "$120.00"
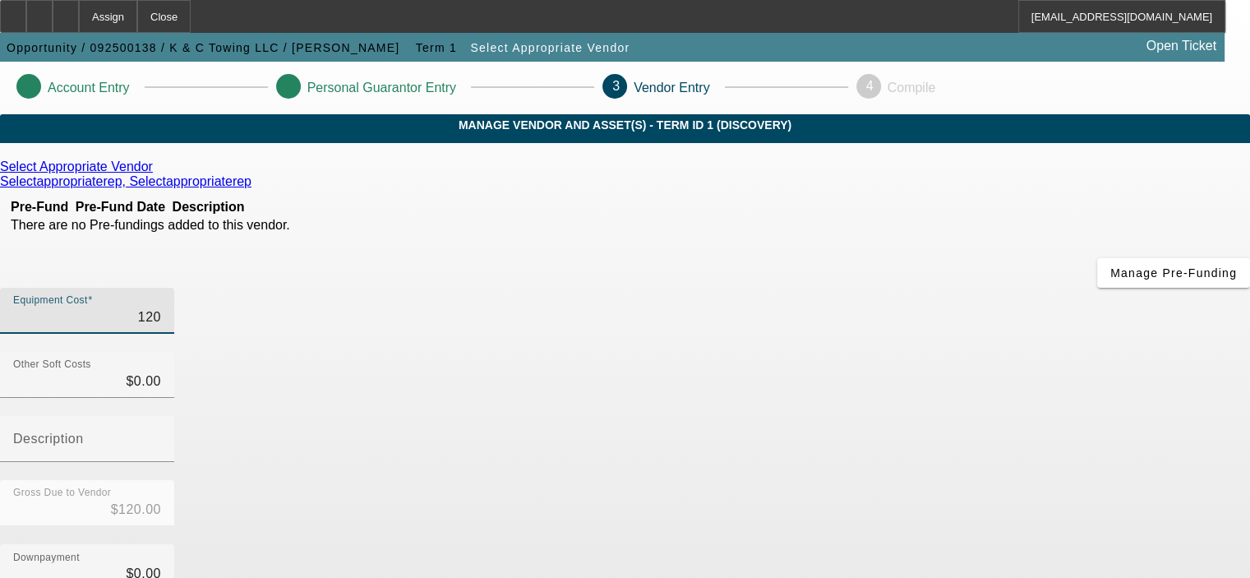
type input "1200"
type input "$1,200.00"
type input "12000"
type input "$12,000.00"
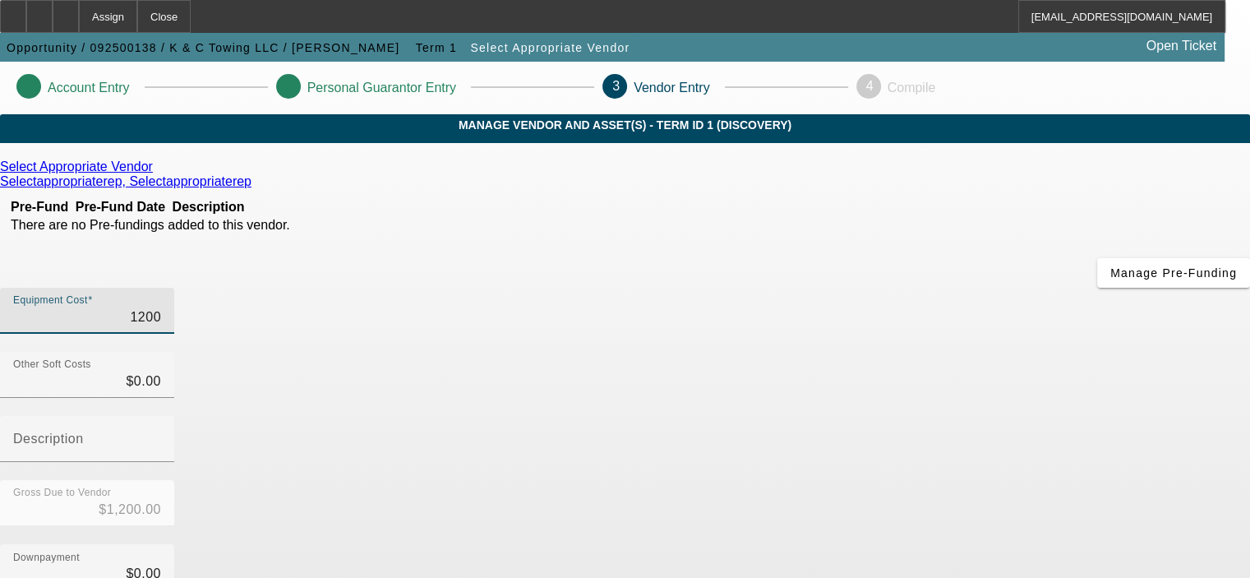
type input "$12,000.00"
click at [955, 544] on div "Downpayment $0.00" at bounding box center [625, 576] width 1250 height 64
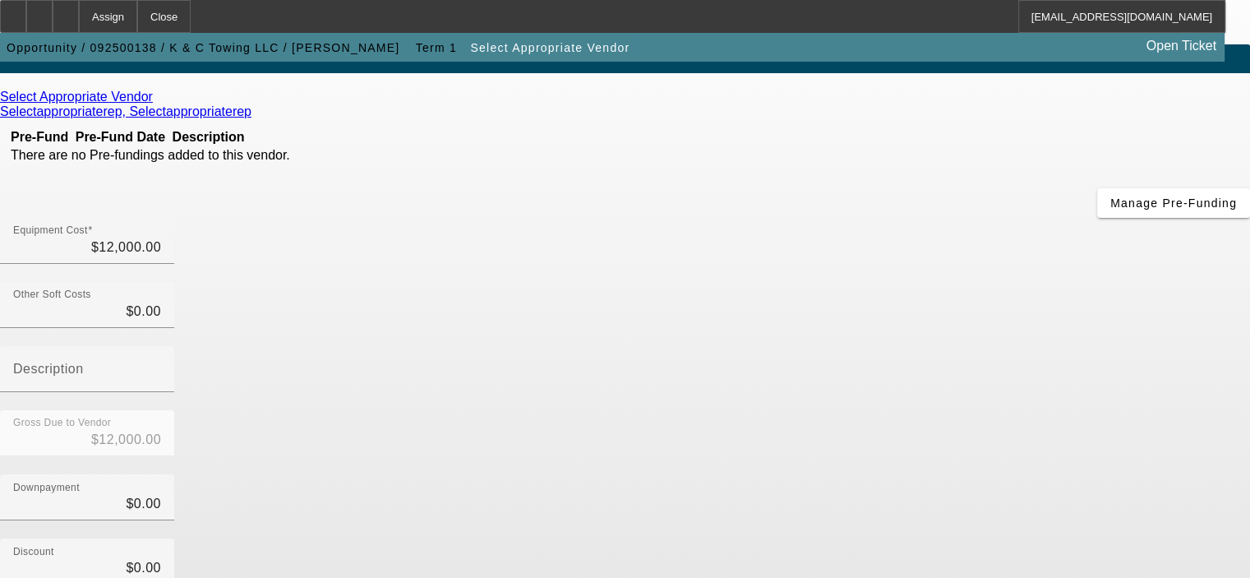
scroll to position [247, 0]
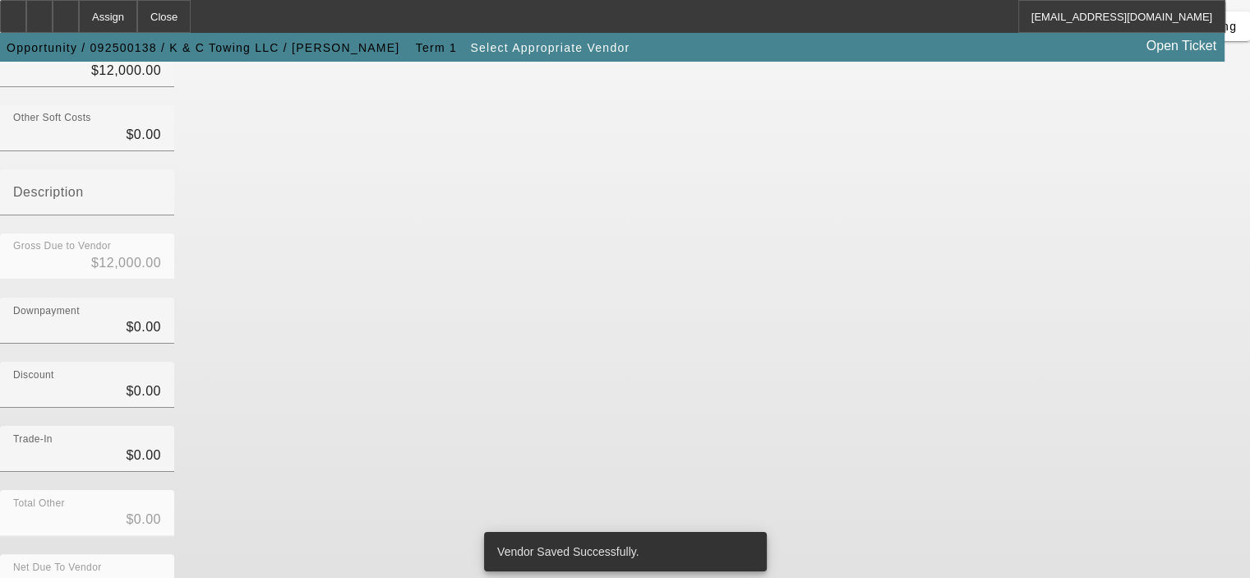
scroll to position [0, 0]
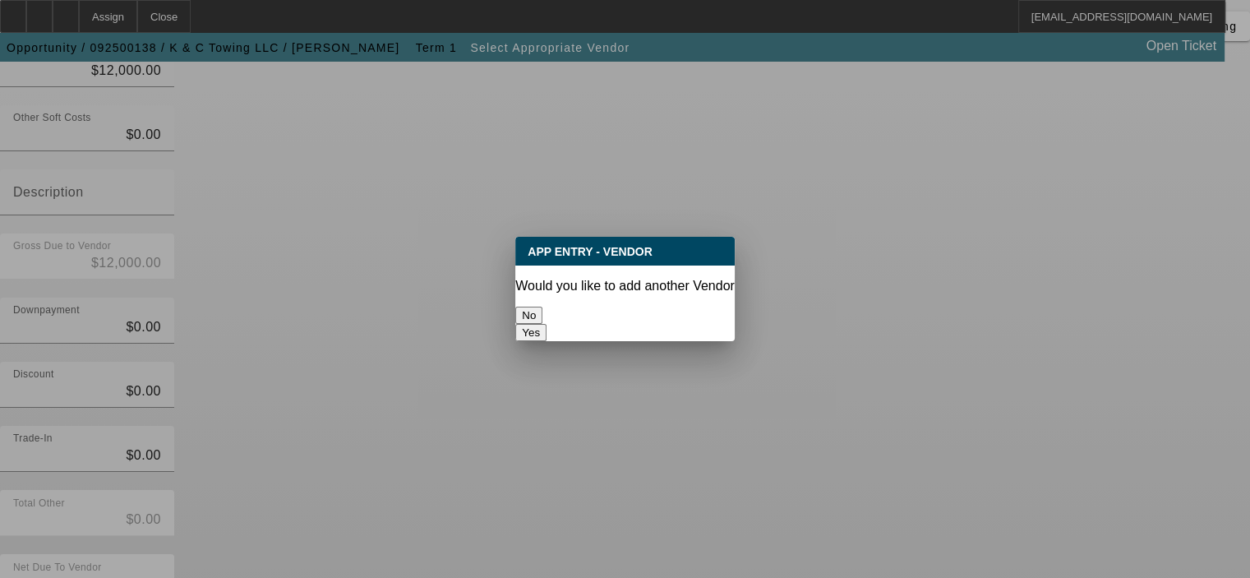
click at [542, 307] on button "No" at bounding box center [528, 315] width 27 height 17
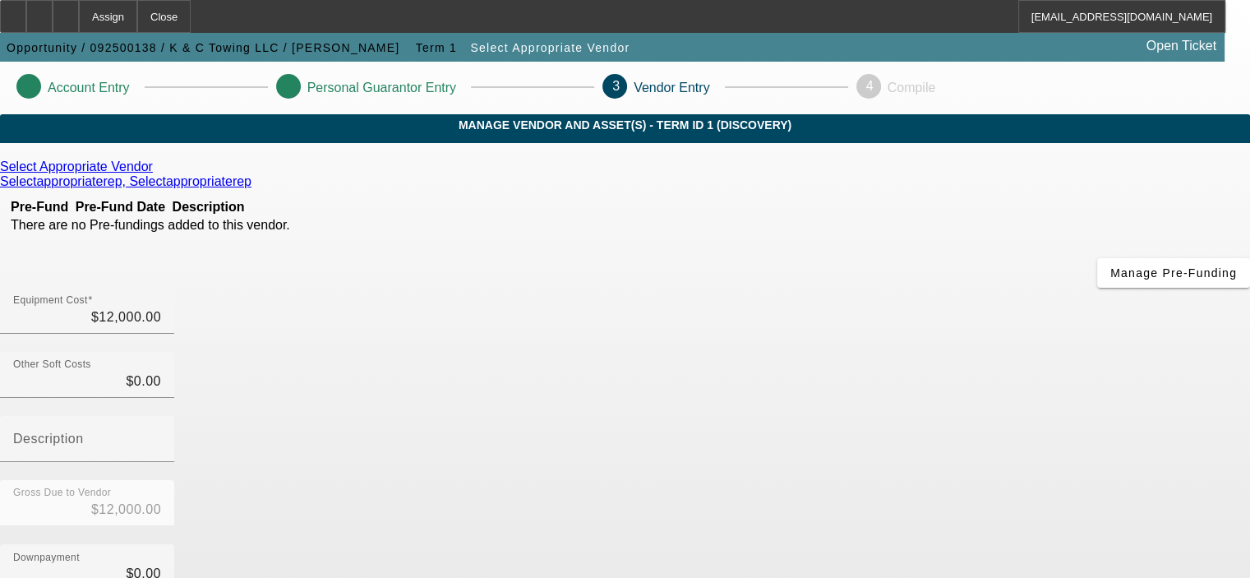
scroll to position [247, 0]
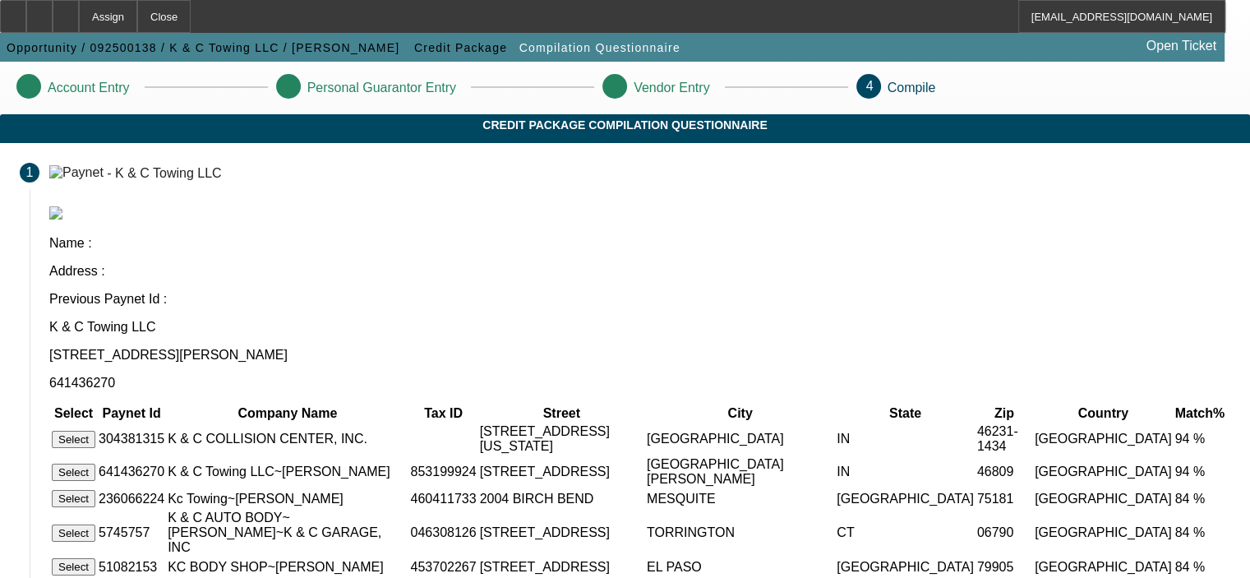
click at [95, 463] on button "Select" at bounding box center [74, 471] width 44 height 17
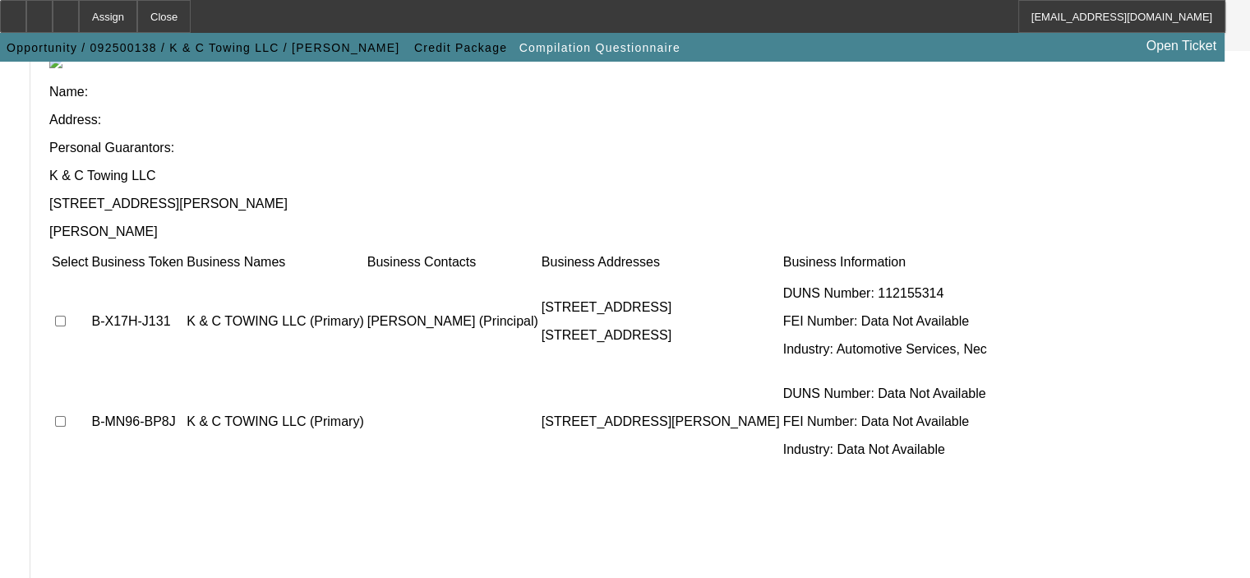
click at [66, 316] on input "checkbox" at bounding box center [60, 321] width 11 height 11
checkbox input "true"
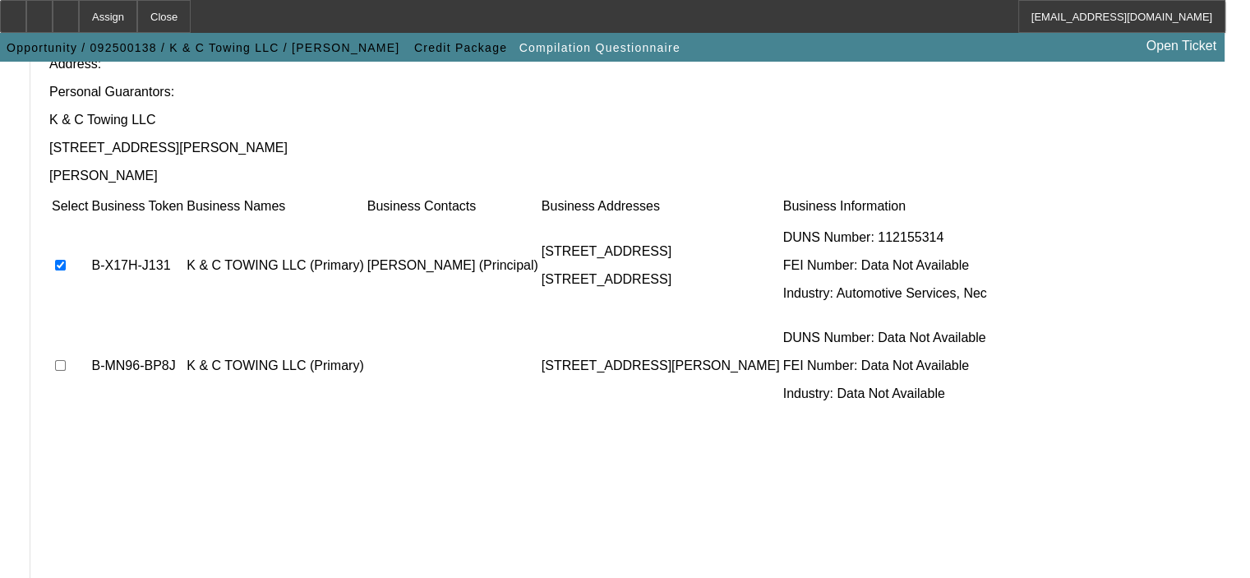
scroll to position [331, 0]
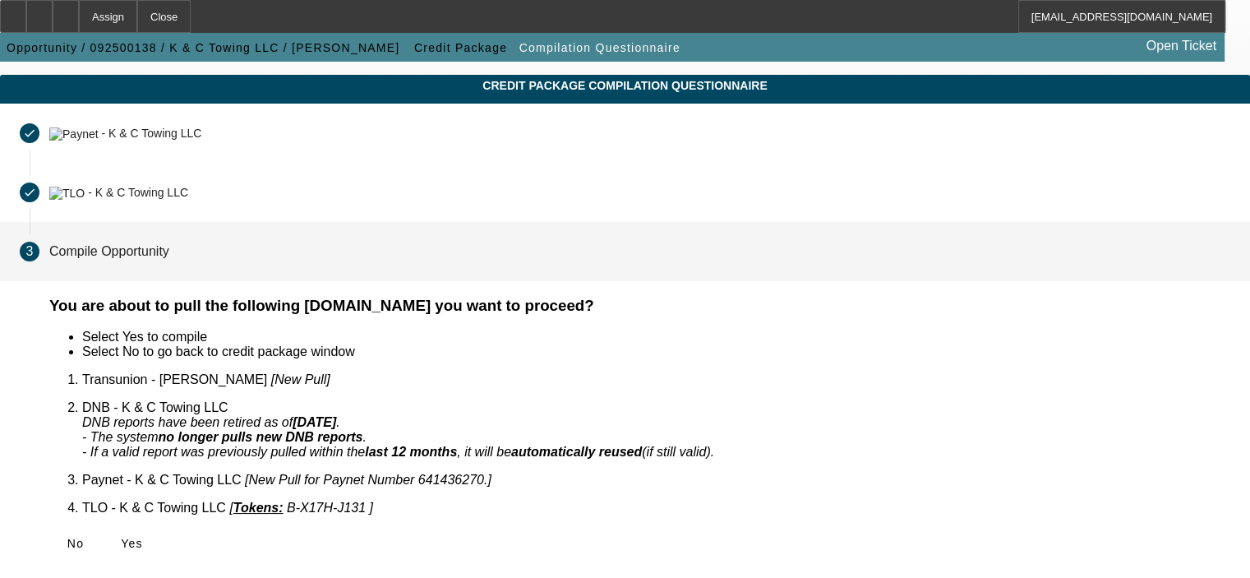
scroll to position [16, 0]
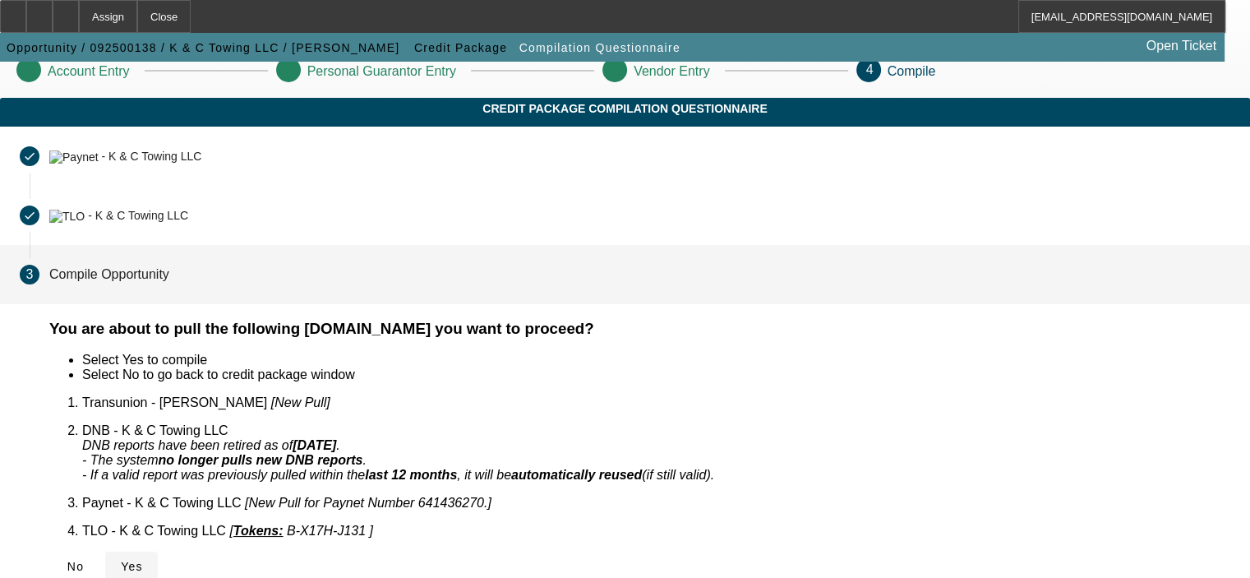
click at [143, 560] on span "Yes" at bounding box center [132, 566] width 22 height 13
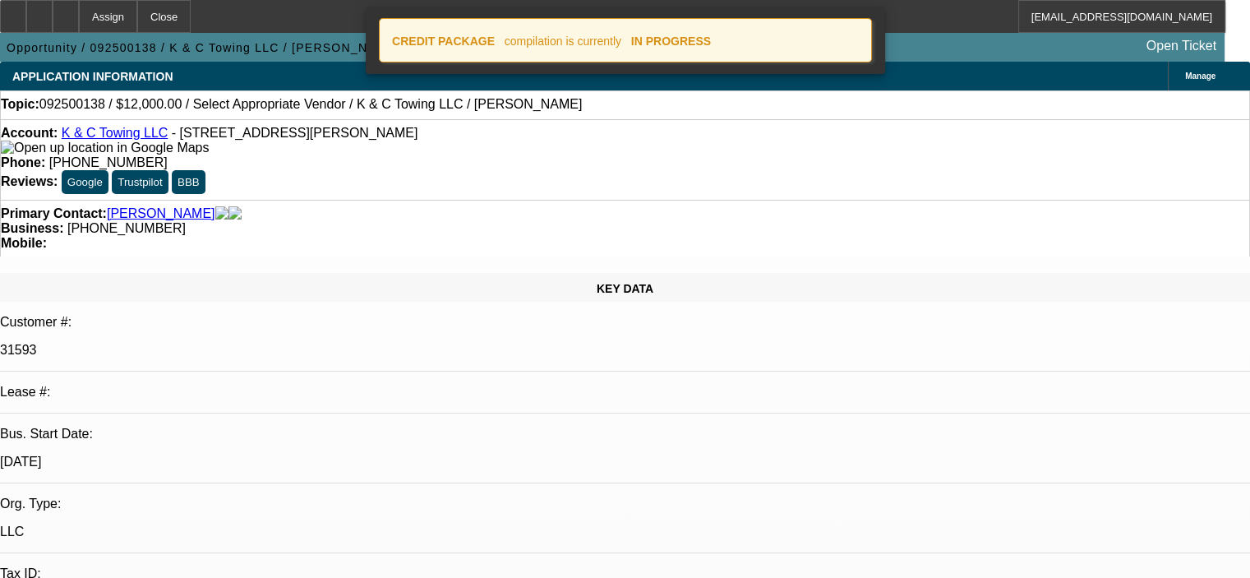
select select "0"
select select "2"
select select "0.1"
select select "4"
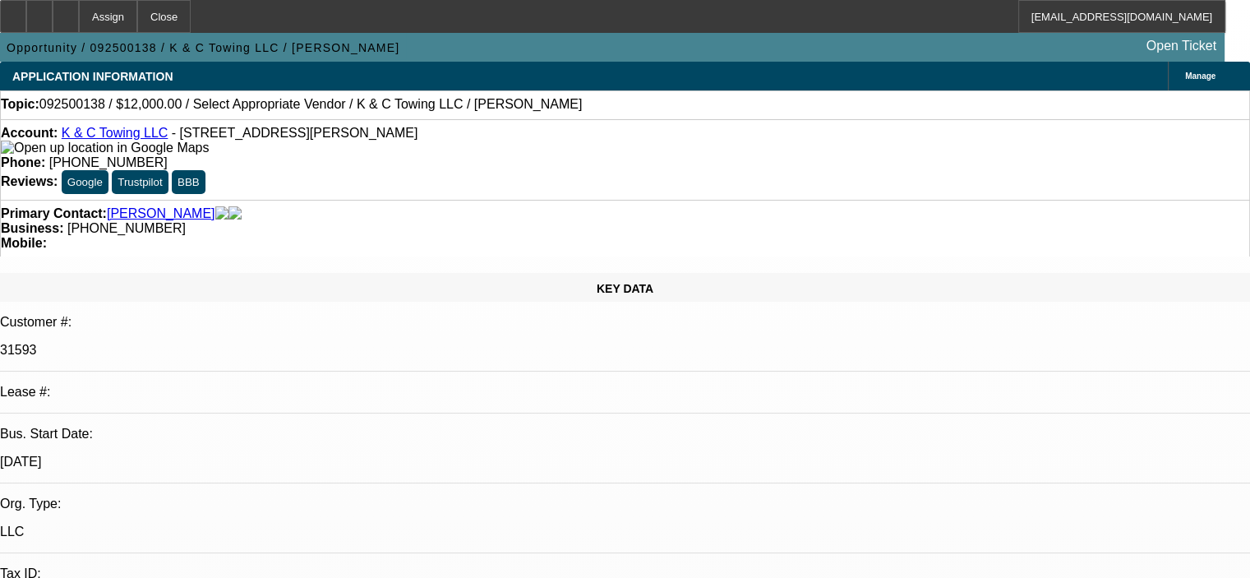
drag, startPoint x: 1033, startPoint y: 492, endPoint x: 1035, endPoint y: 503, distance: 11.0
drag, startPoint x: 172, startPoint y: 138, endPoint x: 72, endPoint y: 136, distance: 99.5
click at [71, 135] on div "Account: K & C Towing LLC - 7025 Old Trail Rd Unit 9263, Fort Wayne, IN 46809" at bounding box center [625, 141] width 1248 height 30
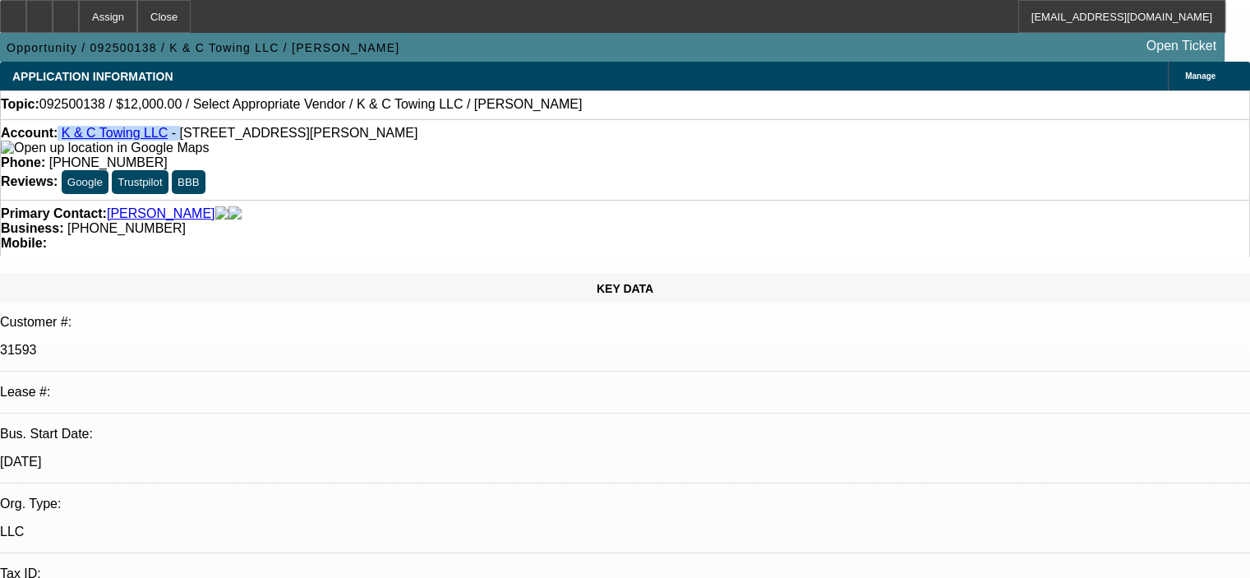
copy div "K & C Towing LLC -"
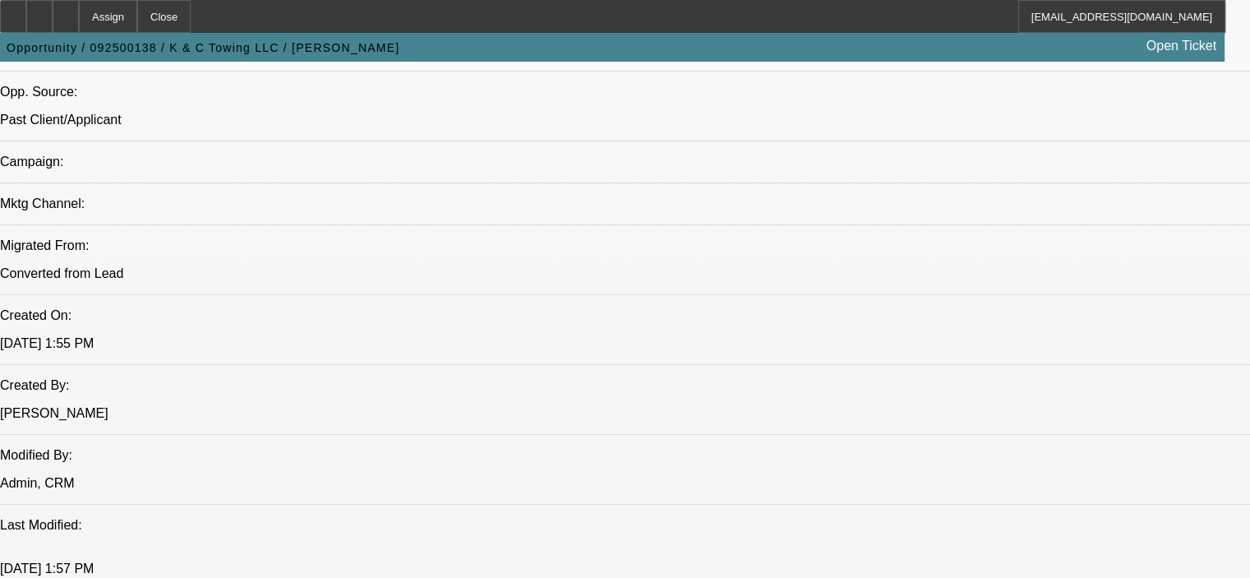
scroll to position [1068, 0]
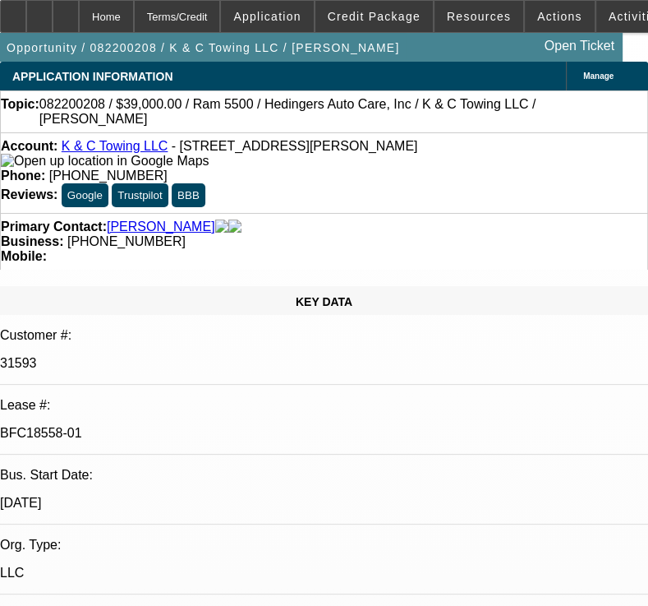
select select "0"
select select "2"
select select "0"
select select "6"
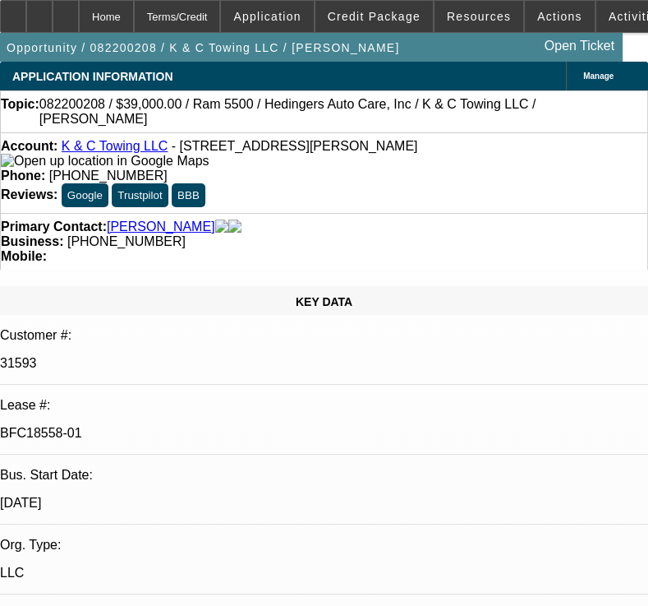
select select "0"
select select "2"
select select "0"
select select "6"
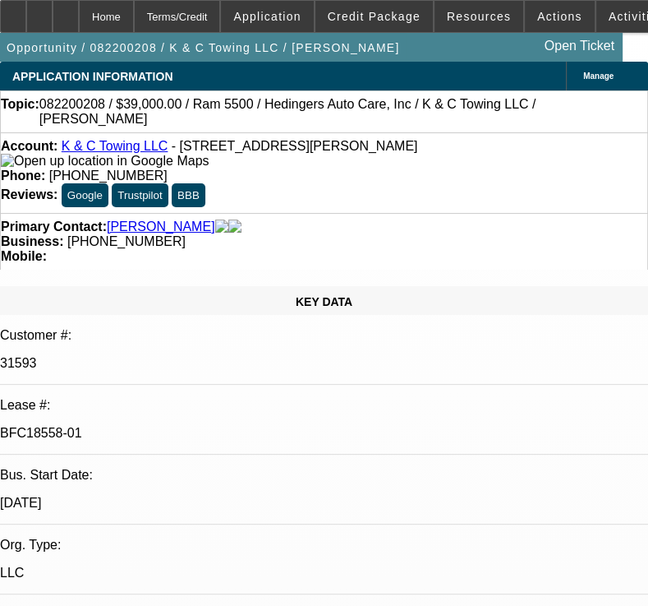
select select "0"
select select "2"
select select "0"
select select "6"
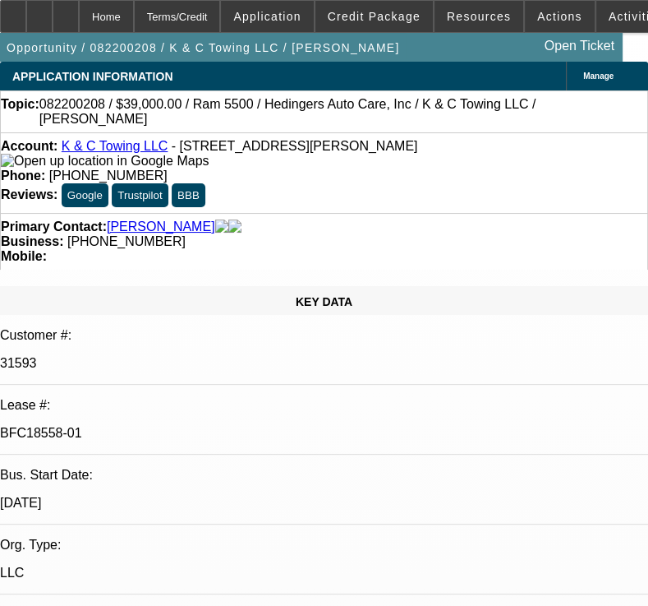
select select "0"
select select "2"
select select "0"
select select "6"
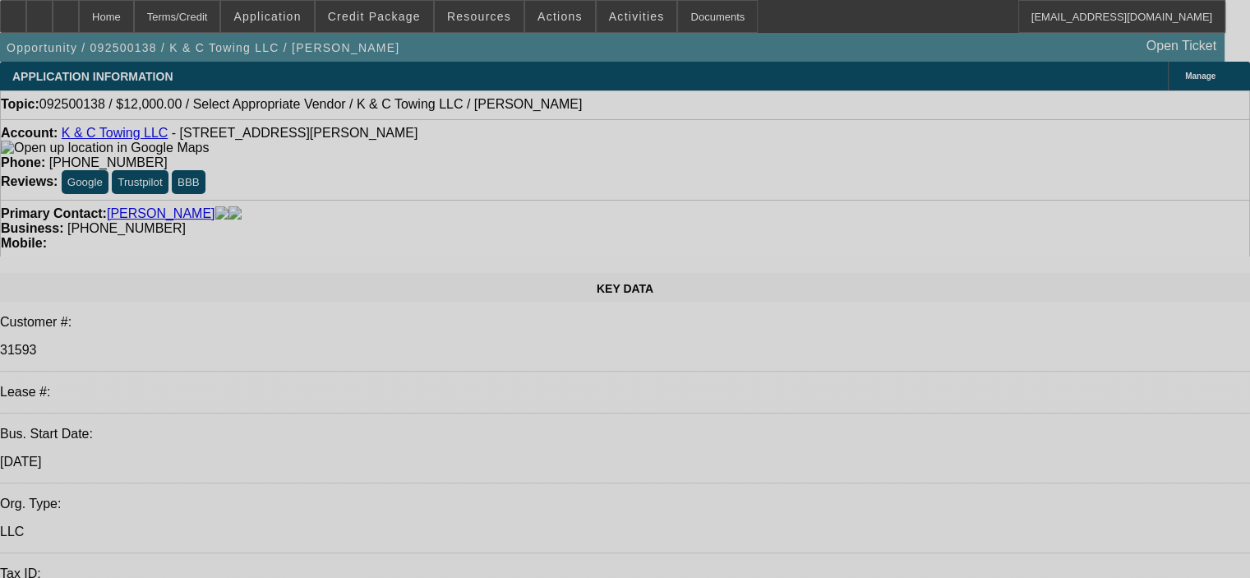
select select "0"
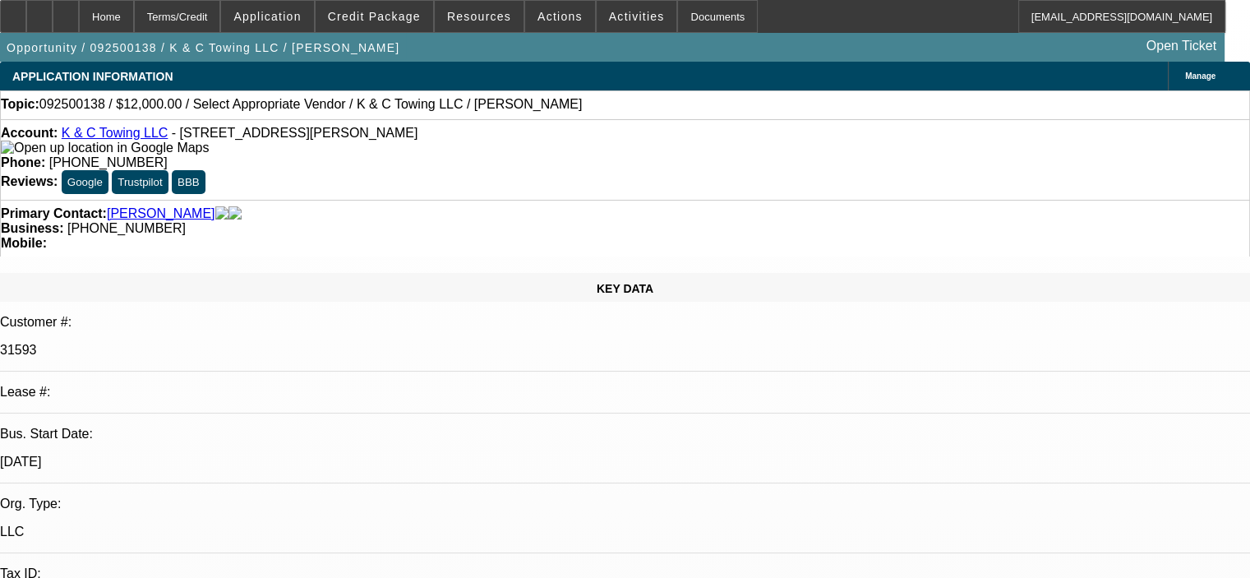
select select "2"
select select "0.1"
select select "4"
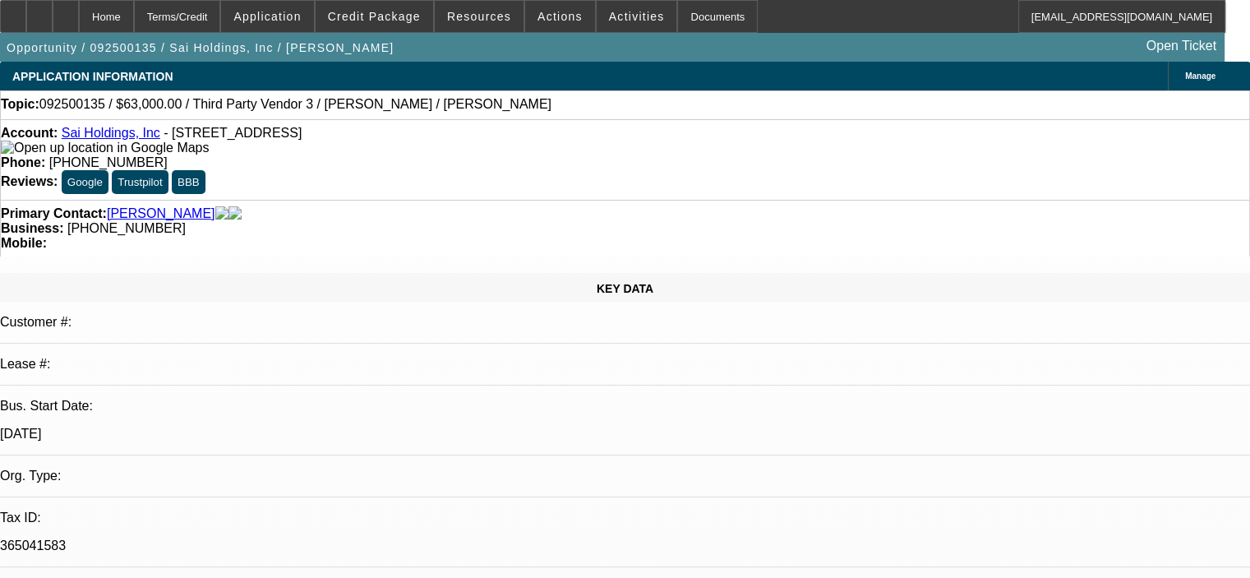
select select "0"
select select "2"
select select "0.1"
select select "4"
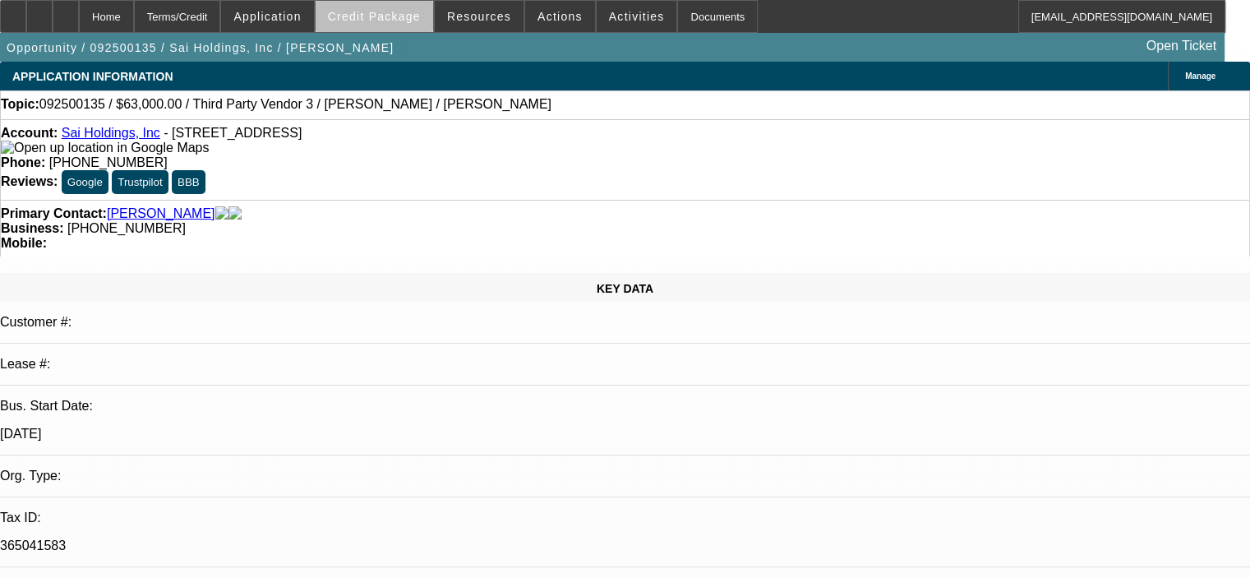
click at [401, 23] on span at bounding box center [375, 16] width 118 height 39
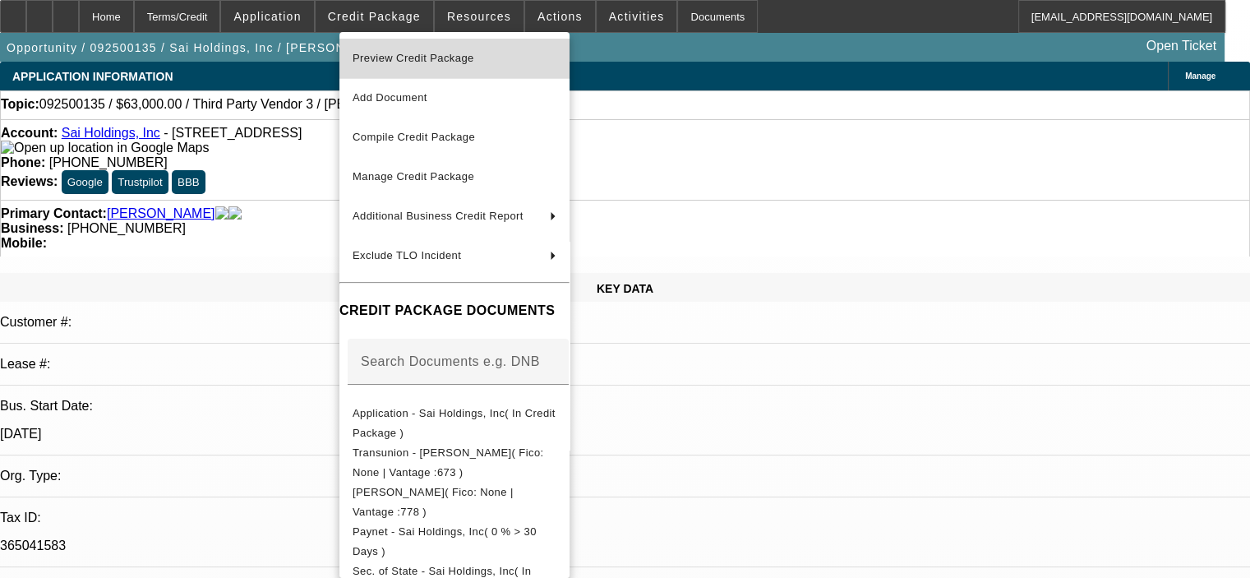
click at [455, 53] on span "Preview Credit Package" at bounding box center [414, 58] width 122 height 12
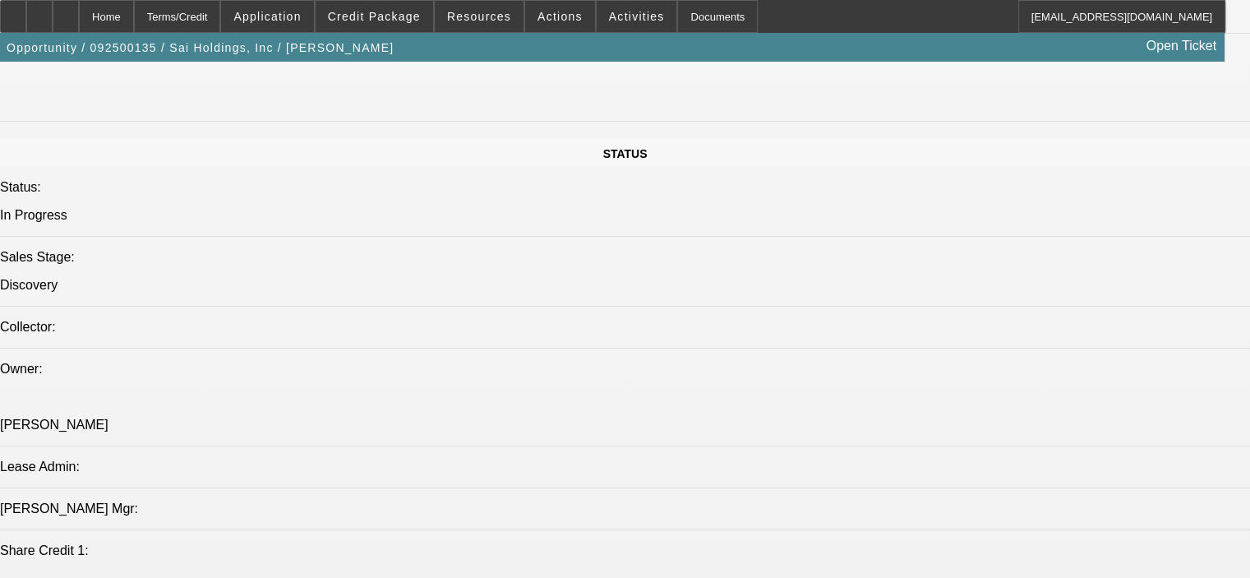
scroll to position [1726, 0]
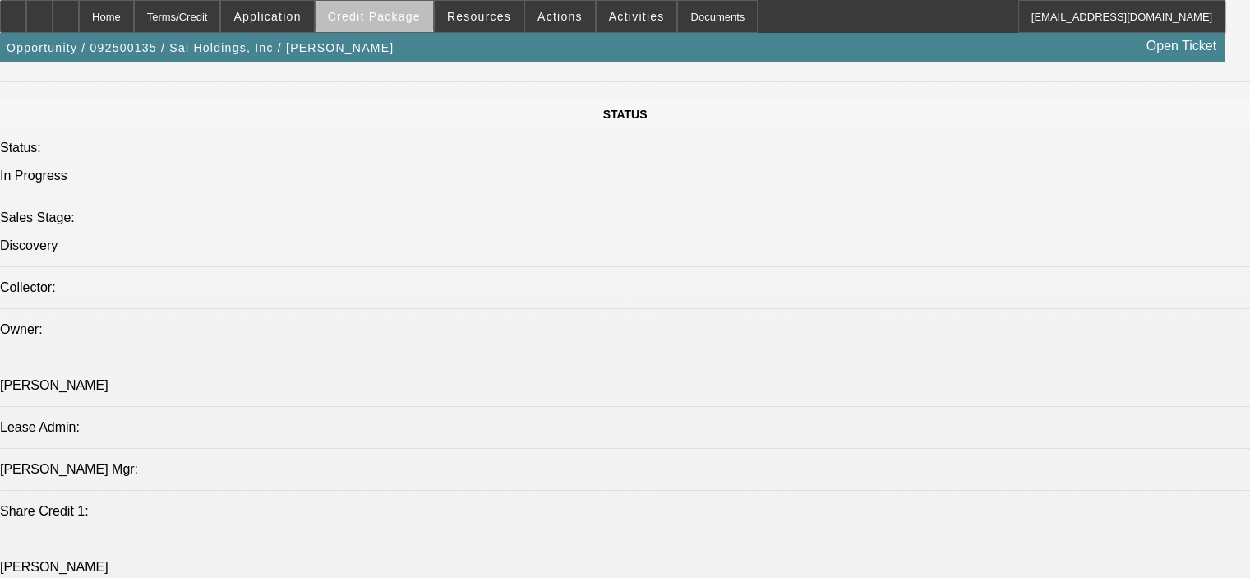
click at [417, 16] on span "Credit Package" at bounding box center [374, 16] width 93 height 13
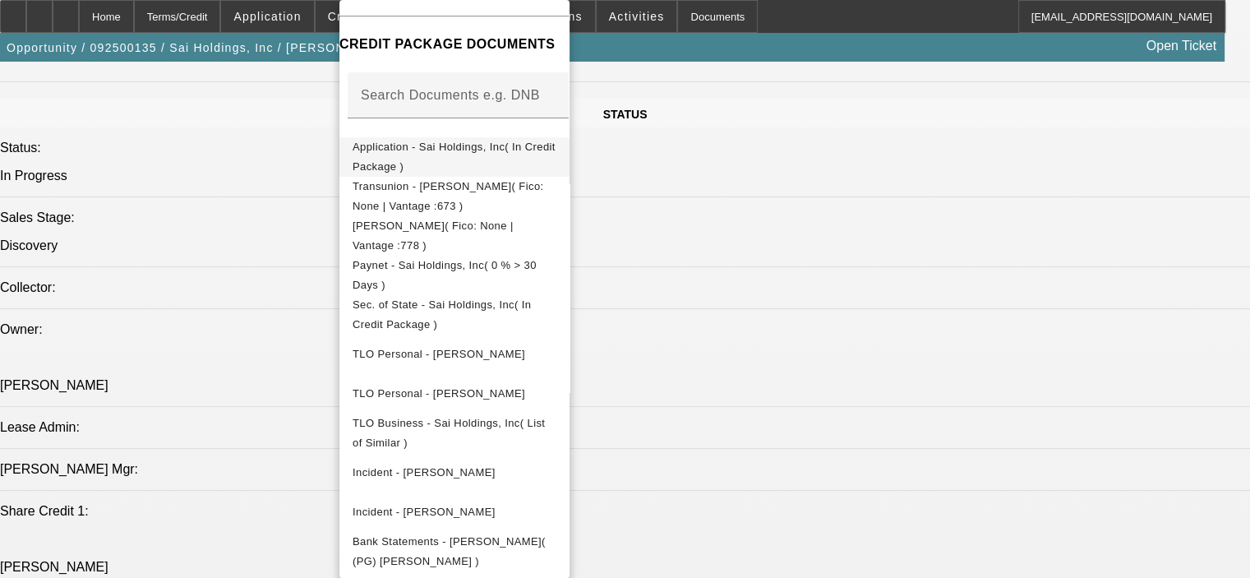
scroll to position [1808, 0]
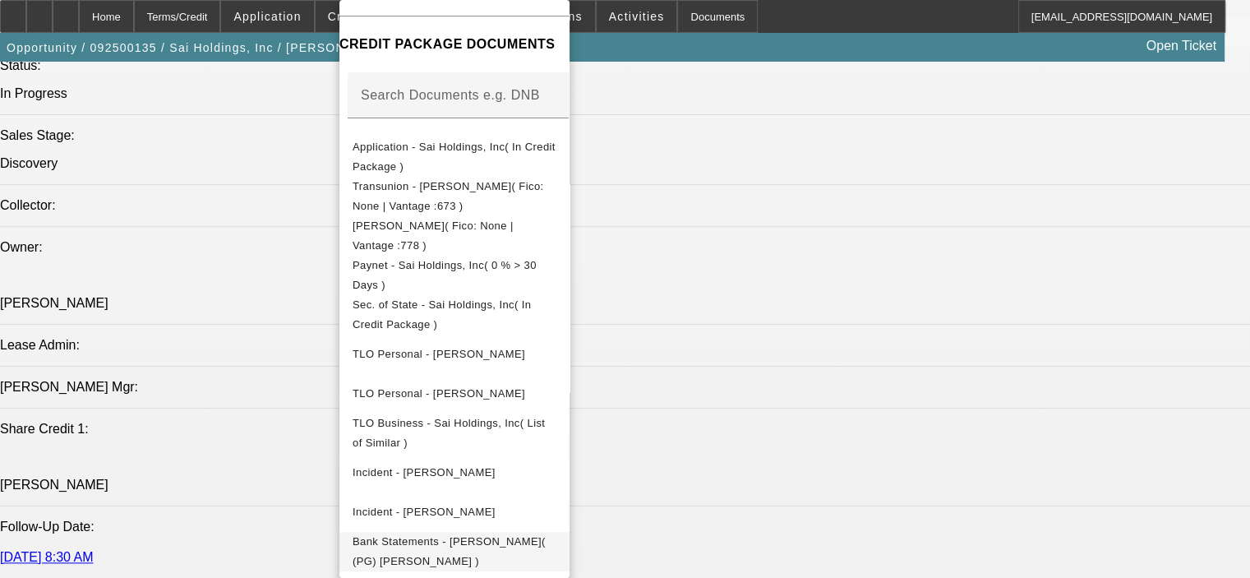
click at [539, 545] on span "Bank Statements - Tudor, Marc( (PG) Marc Tudor )" at bounding box center [455, 551] width 204 height 39
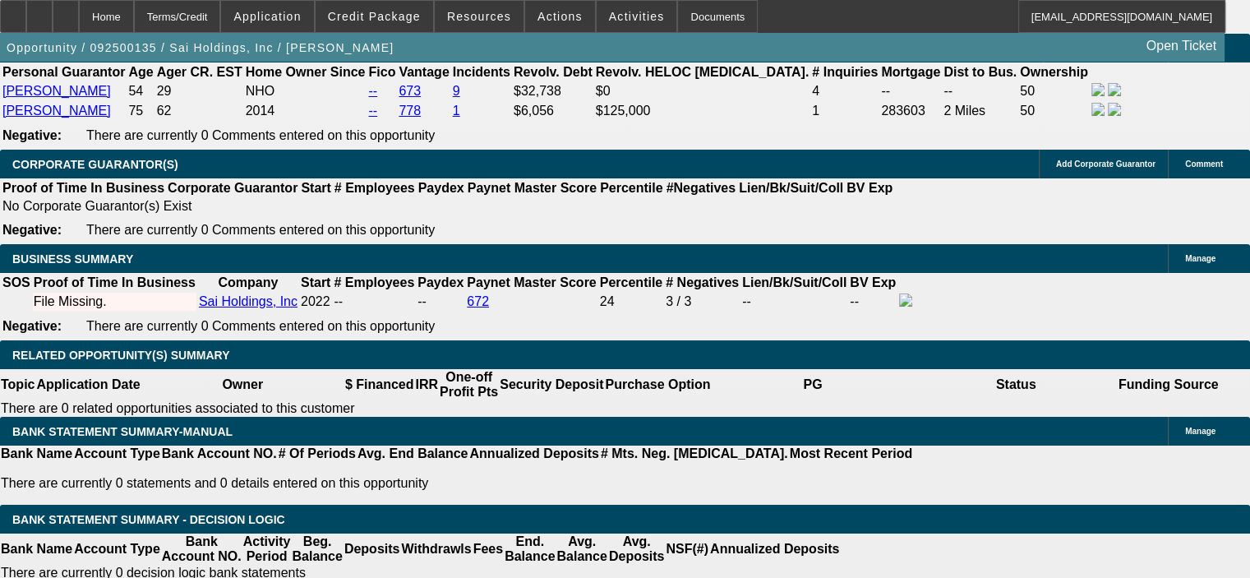
scroll to position [2630, 0]
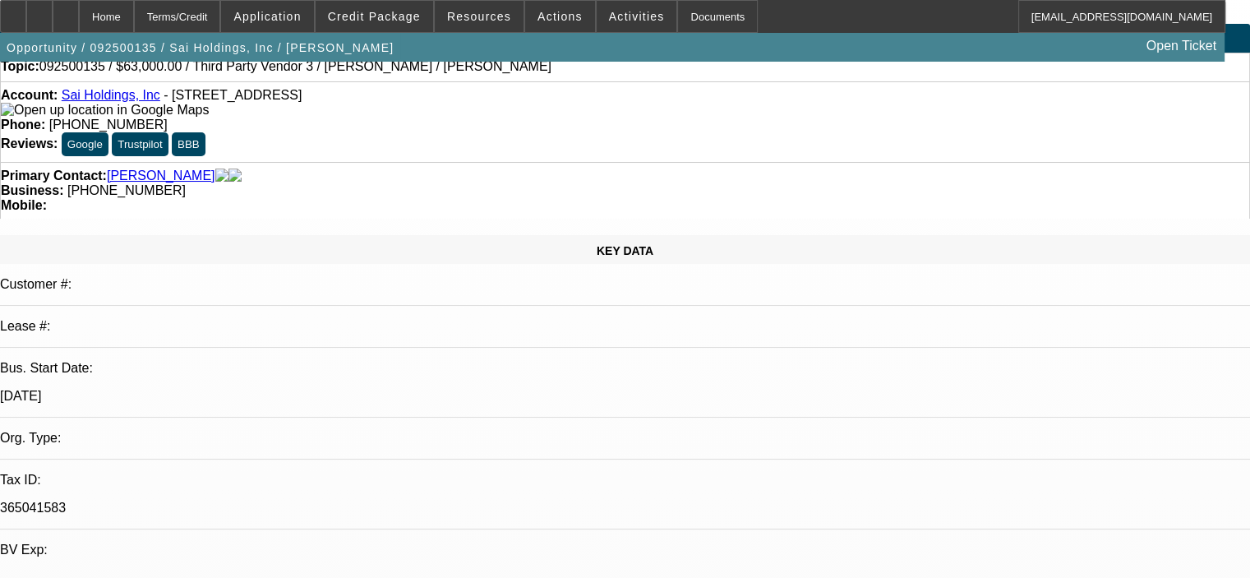
scroll to position [0, 0]
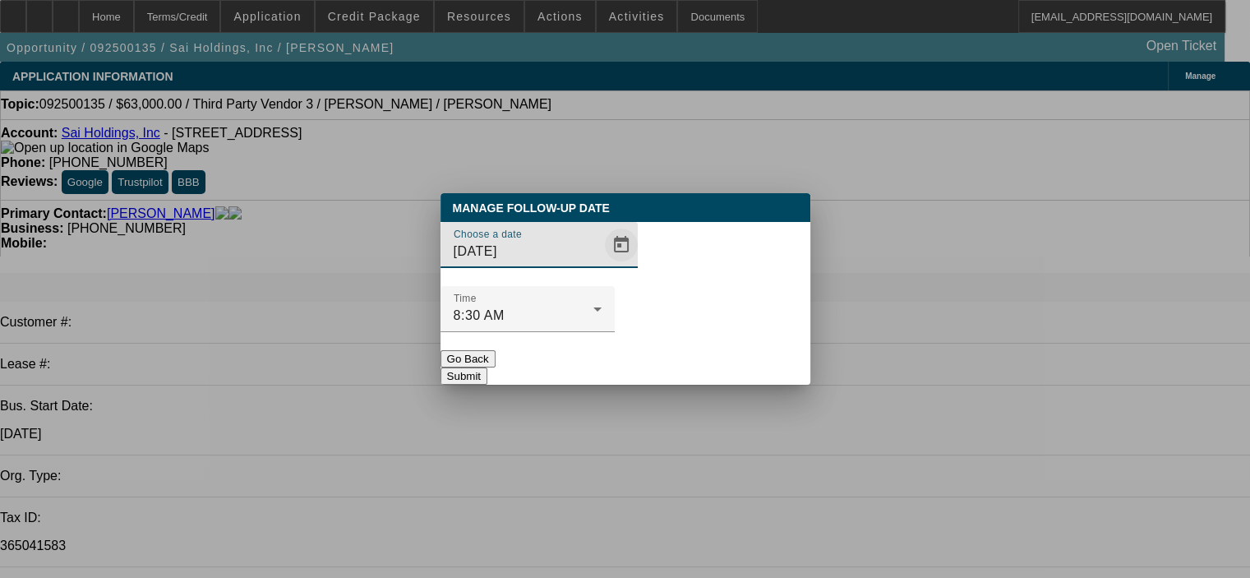
click at [601, 265] on span "Open calendar" at bounding box center [620, 244] width 39 height 39
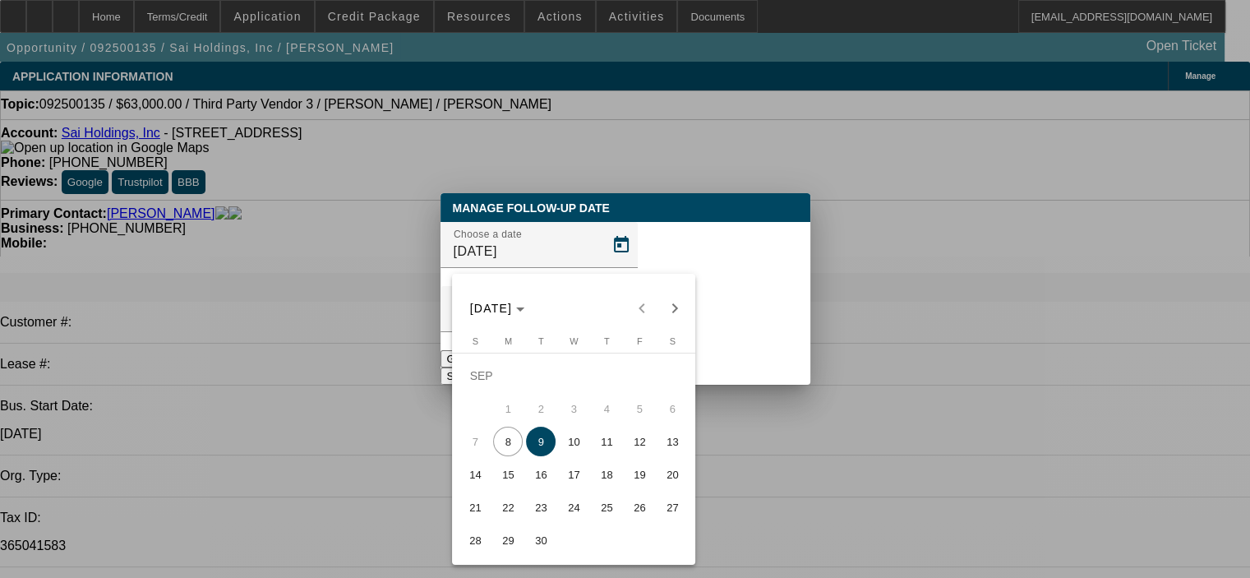
click at [509, 482] on span "15" at bounding box center [508, 474] width 30 height 30
type input "9/15/2025"
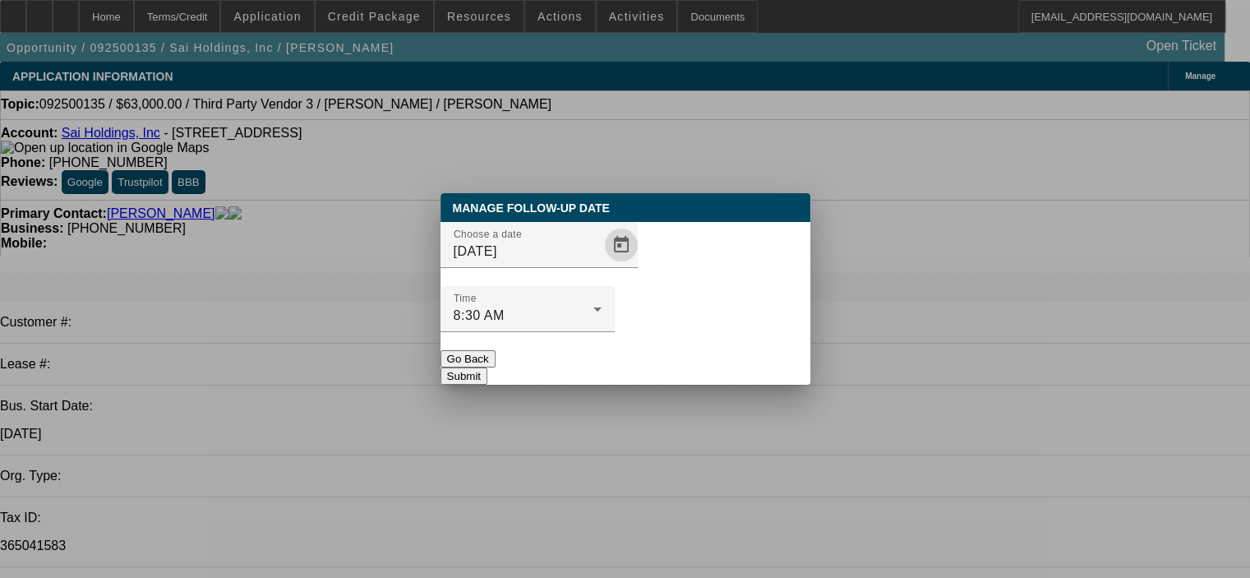
click at [487, 367] on button "Submit" at bounding box center [463, 375] width 47 height 17
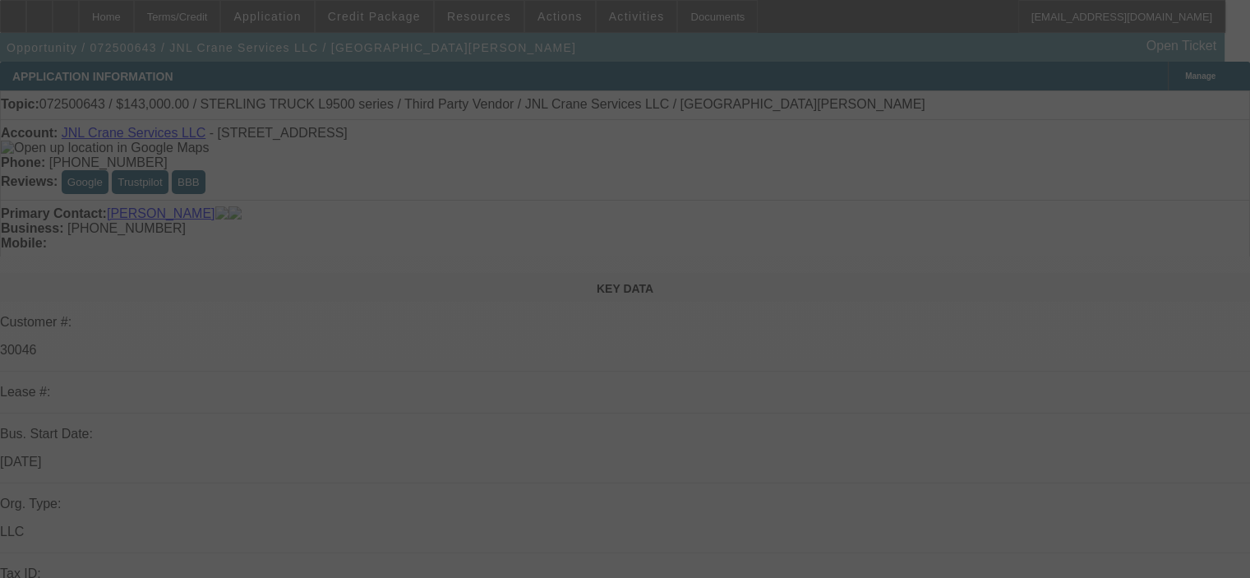
select select "0"
select select "2"
select select "0"
select select "6"
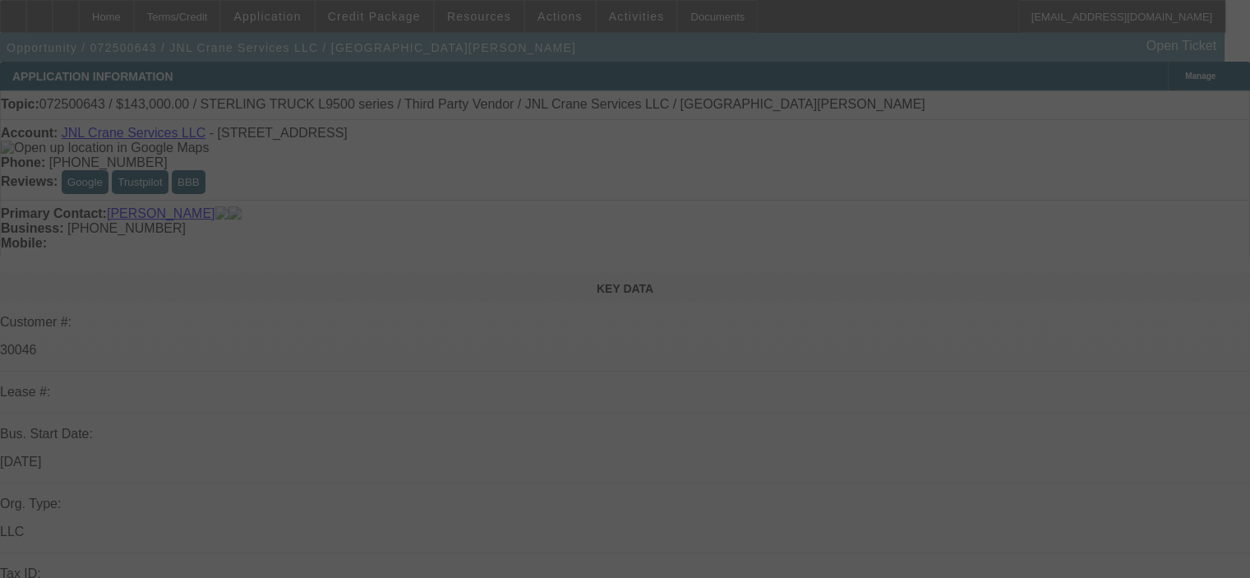
select select "0"
select select "2"
select select "0"
select select "6"
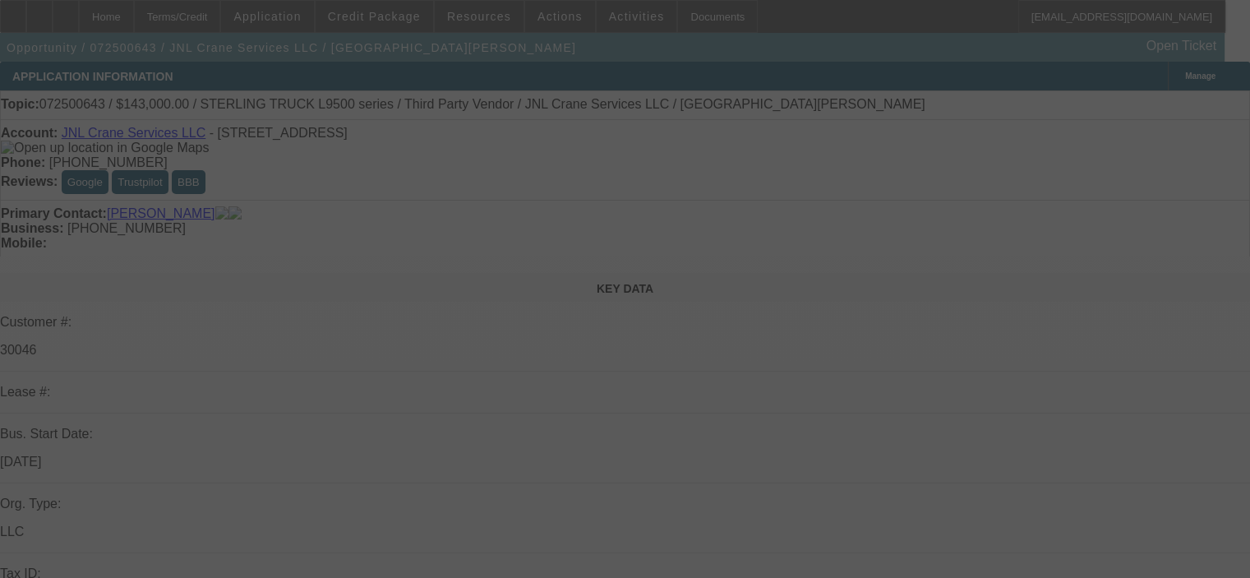
select select "0"
select select "2"
select select "0"
select select "6"
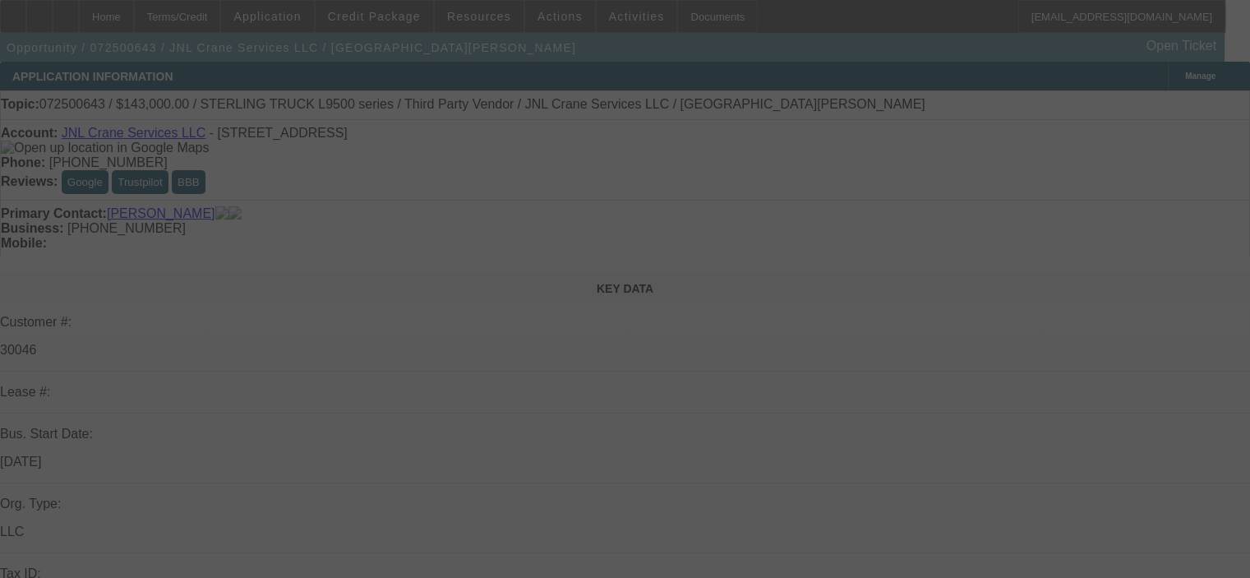
select select "0"
select select "2"
select select "0"
select select "6"
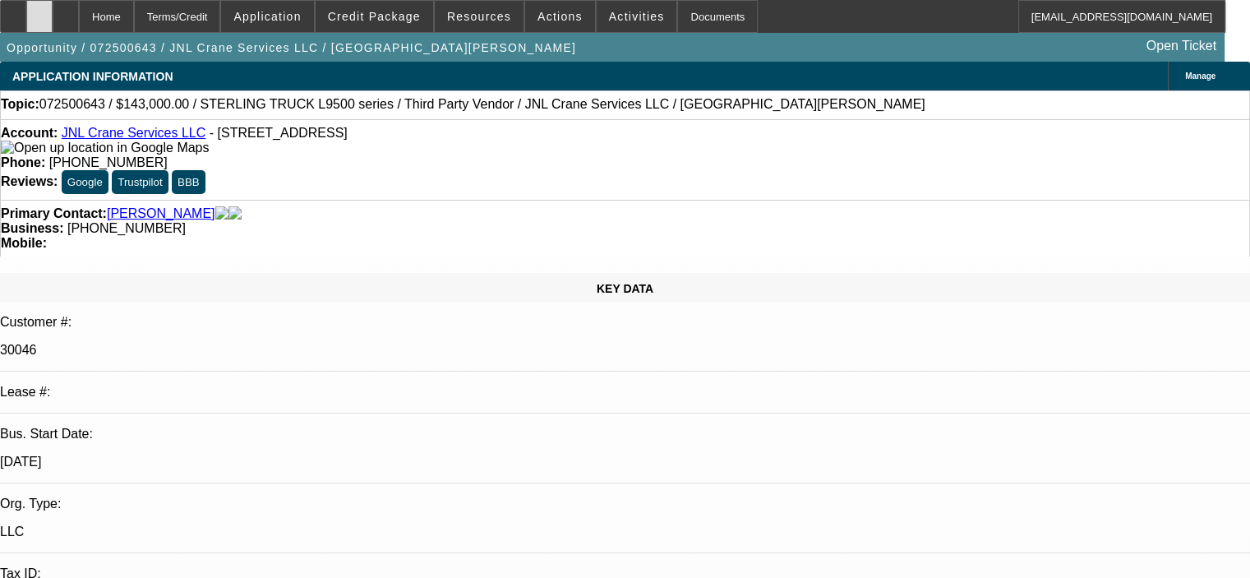
click at [53, 19] on div at bounding box center [39, 16] width 26 height 33
click at [389, 155] on div "Account: JNL Crane Services LLC - [STREET_ADDRESS]" at bounding box center [625, 141] width 1248 height 30
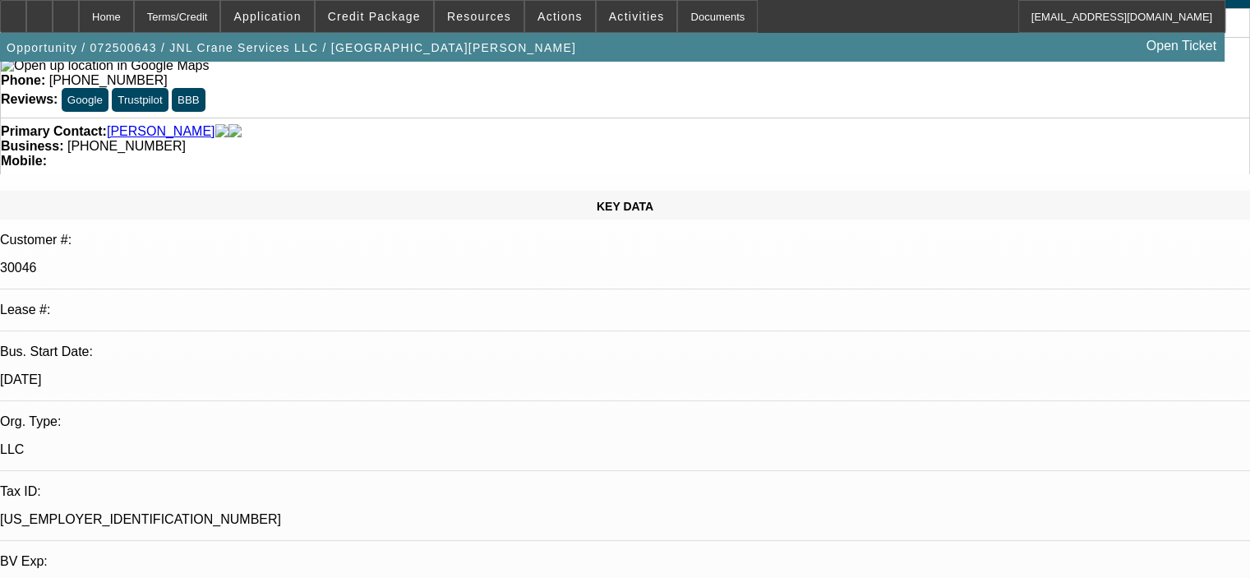
scroll to position [82, 0]
click at [391, 18] on span "Credit Package" at bounding box center [374, 16] width 93 height 13
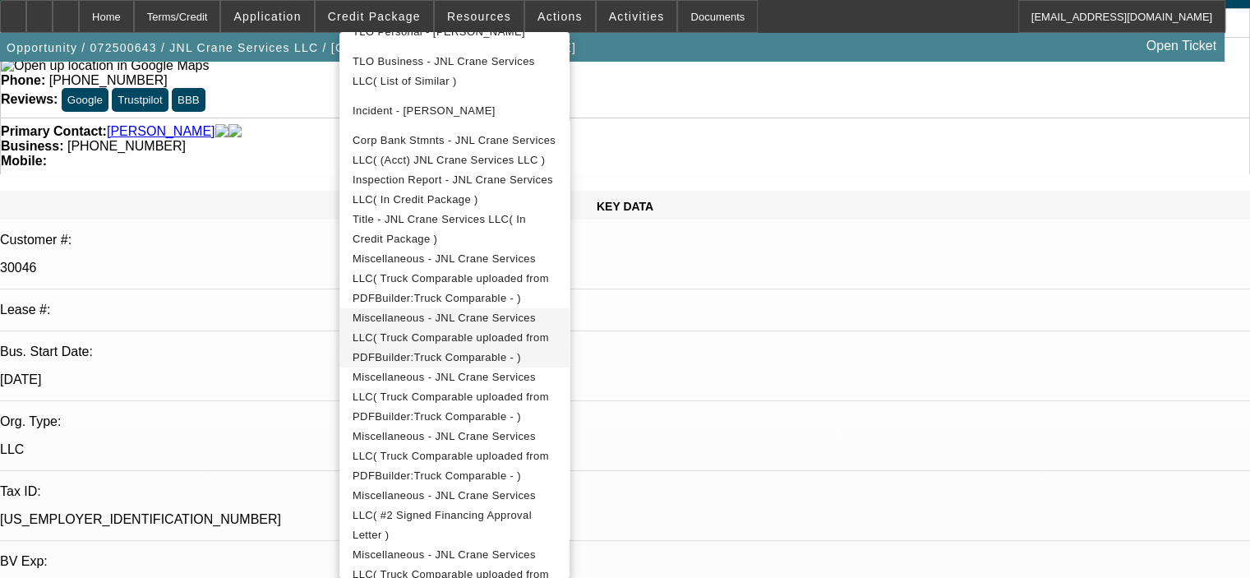
scroll to position [750, 0]
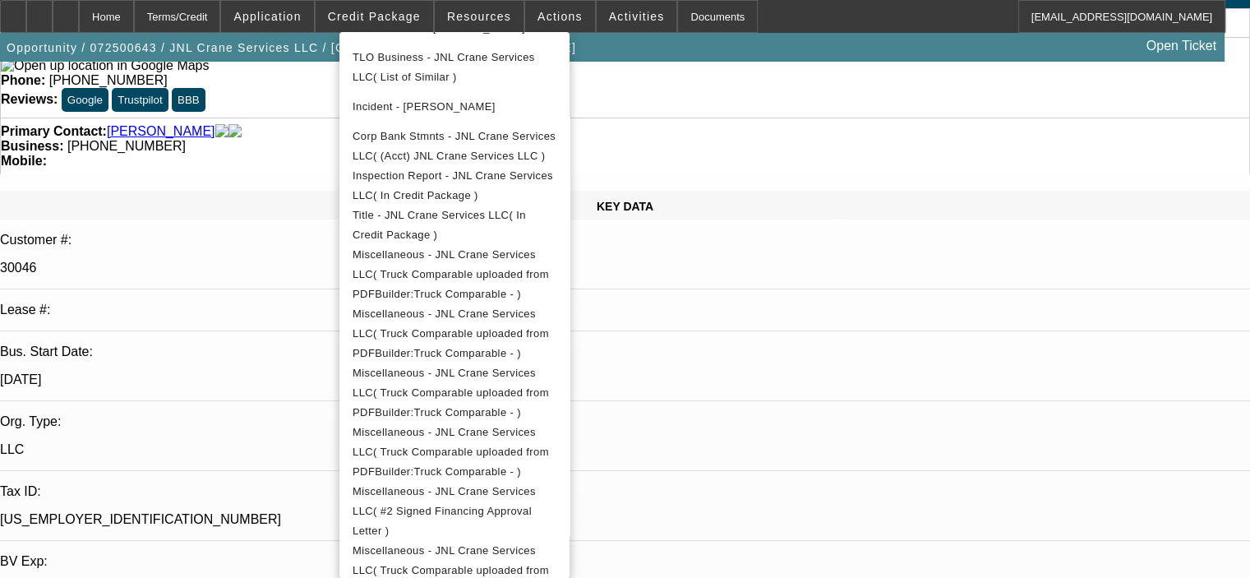
click at [943, 538] on div at bounding box center [625, 289] width 1250 height 578
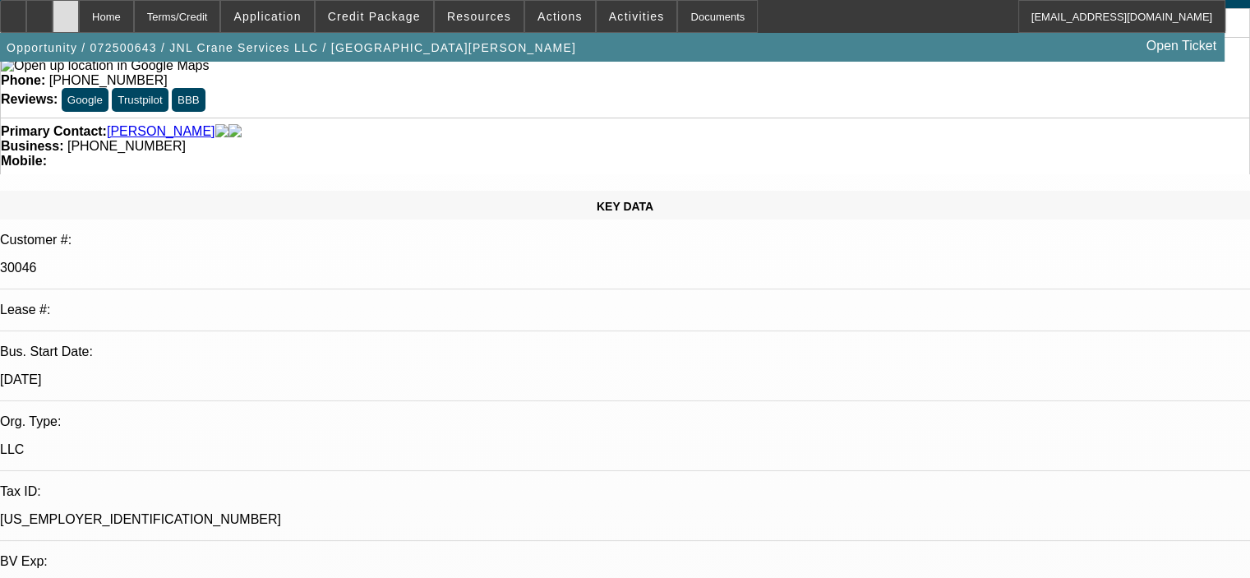
click at [66, 11] on icon at bounding box center [66, 11] width 0 height 0
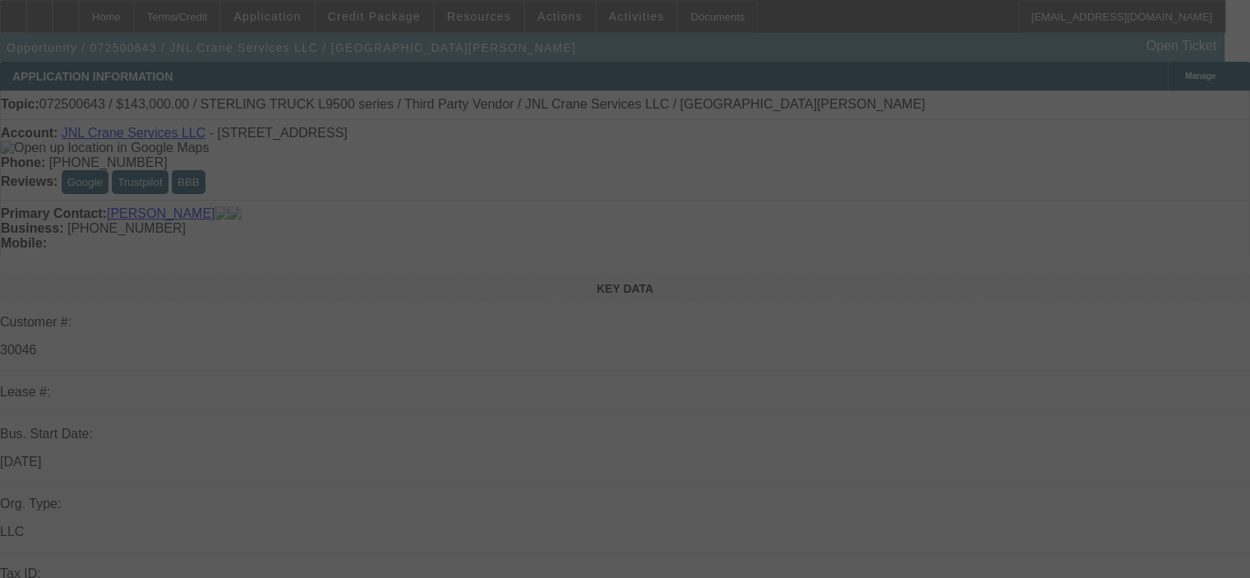
select select "0"
select select "2"
select select "0"
select select "6"
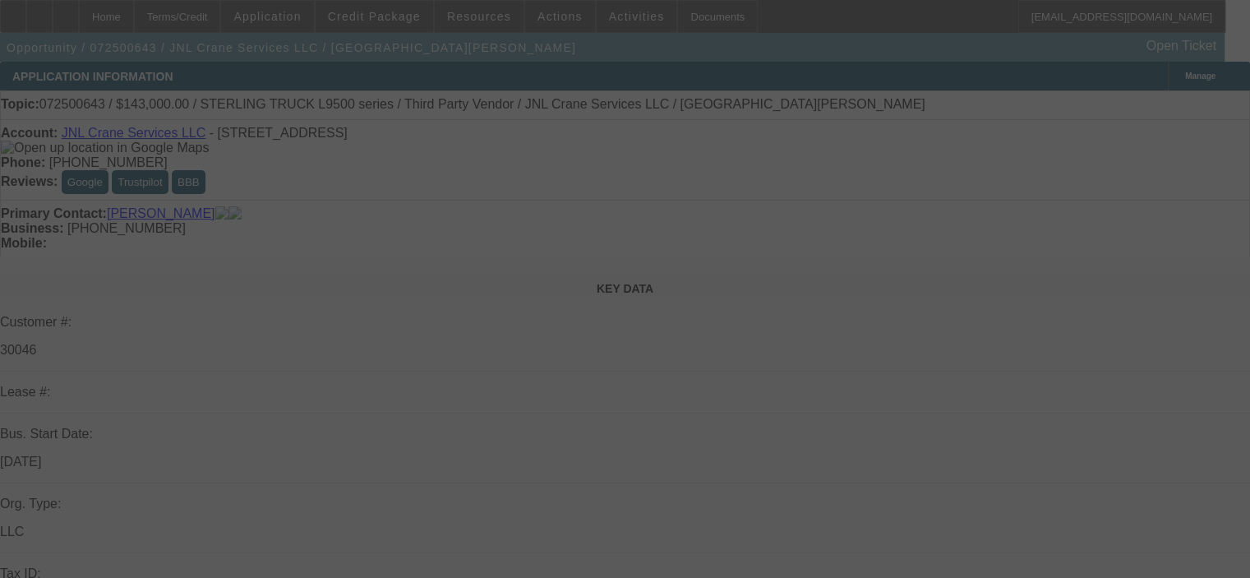
select select "0"
select select "2"
select select "0"
select select "6"
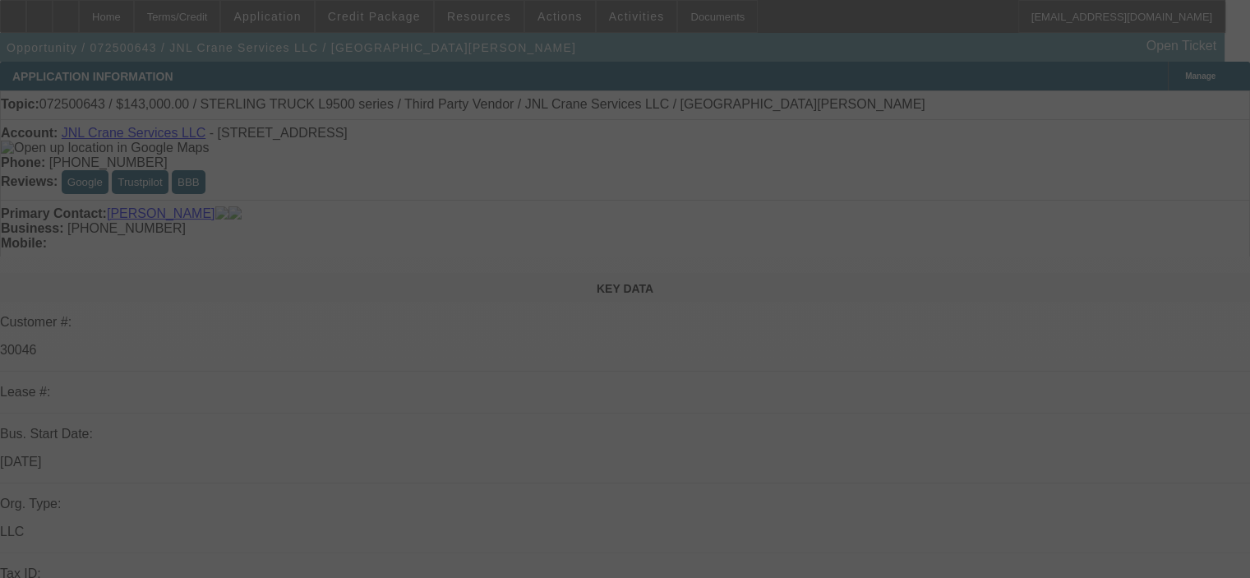
select select "0"
select select "2"
select select "0"
select select "6"
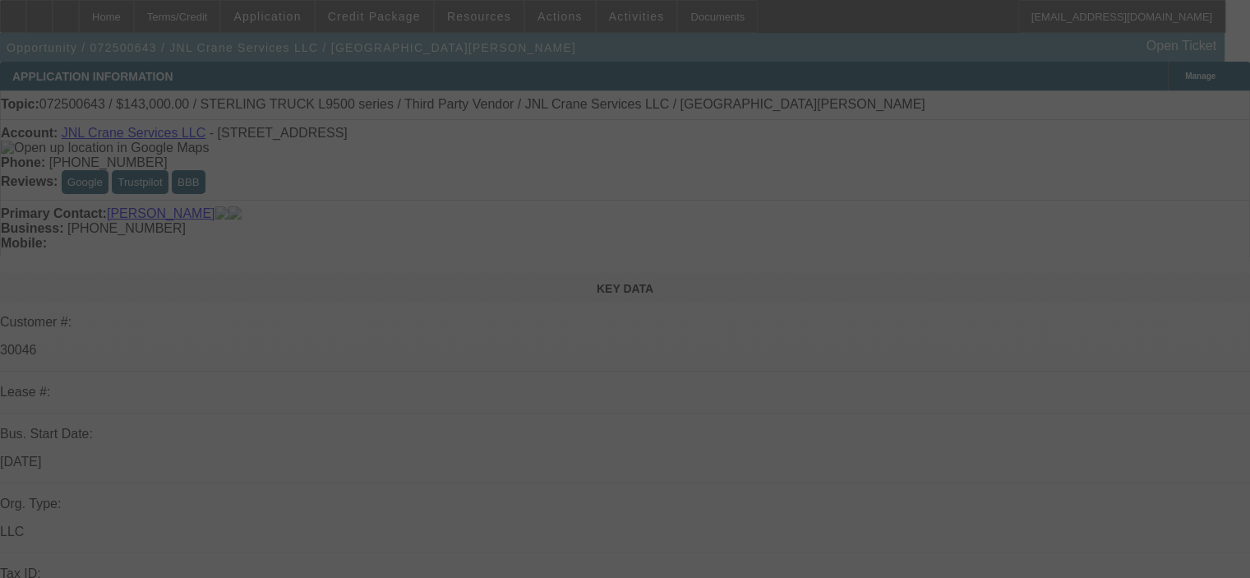
select select "0"
select select "2"
select select "0"
select select "6"
